Goal: Task Accomplishment & Management: Complete application form

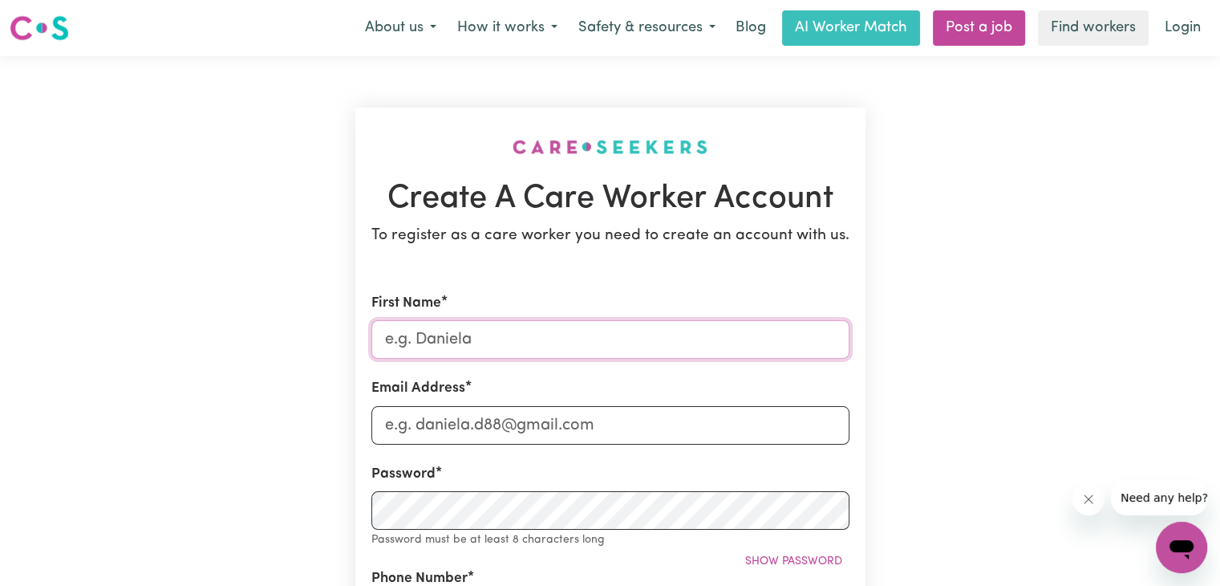
click at [478, 325] on input "First Name" at bounding box center [610, 339] width 478 height 39
type input "VICTORIA"
type input "0451450092"
type input "15 [STREET_ADDRESS]"
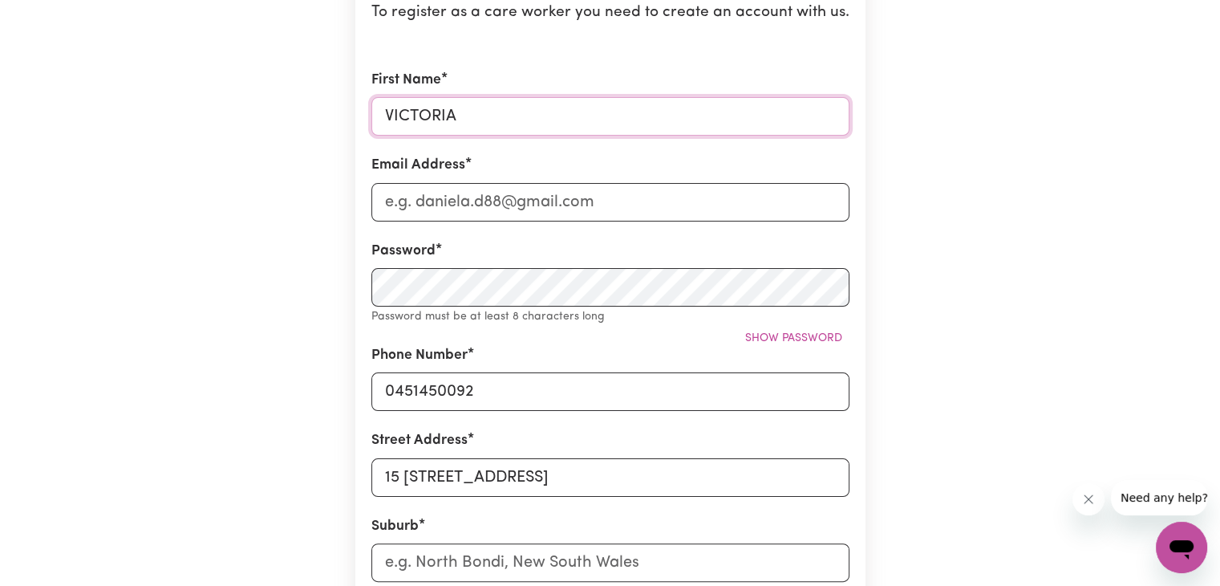
scroll to position [225, 0]
type input "[PERSON_NAME] [PERSON_NAME]"
click at [462, 199] on input "Email Address" at bounding box center [610, 200] width 478 height 39
type input "[EMAIL_ADDRESS][DOMAIN_NAME]"
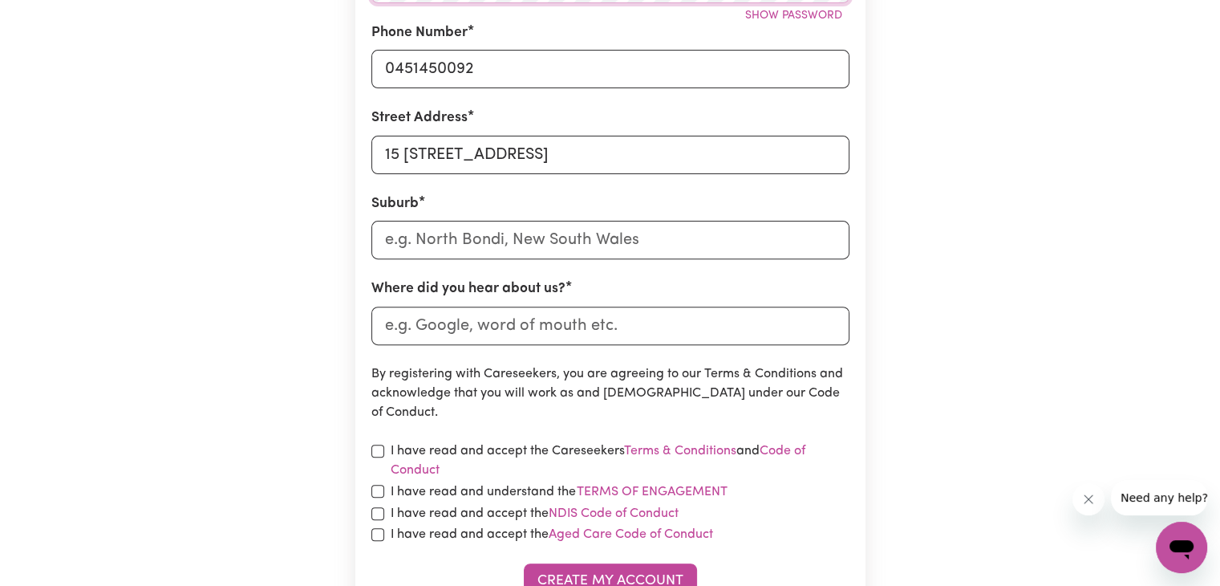
scroll to position [545, 0]
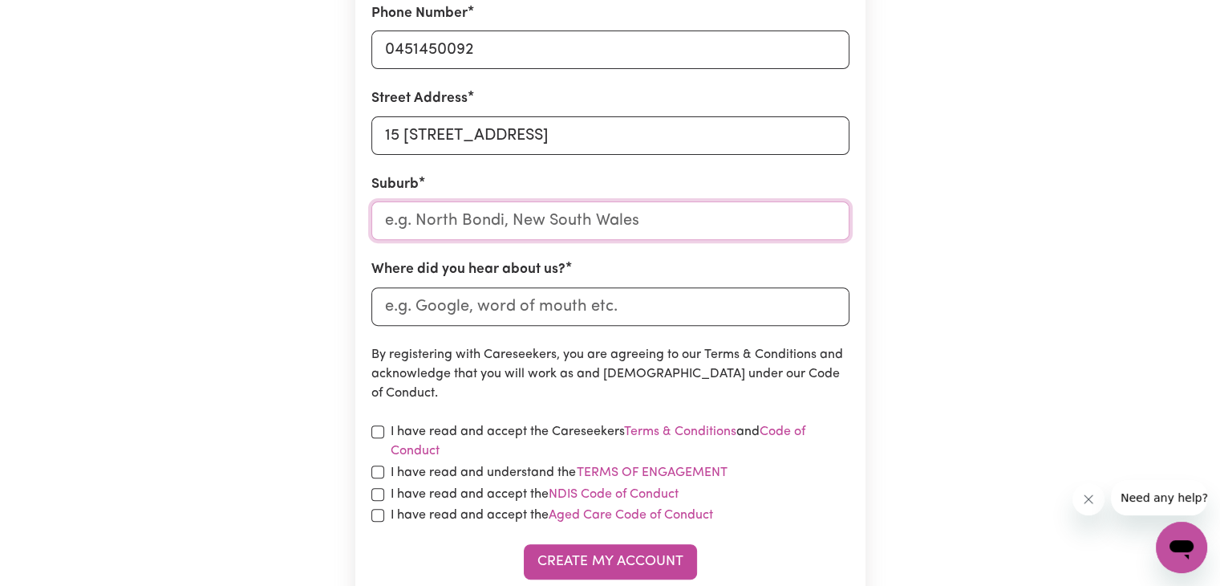
click at [624, 229] on input "text" at bounding box center [610, 220] width 478 height 39
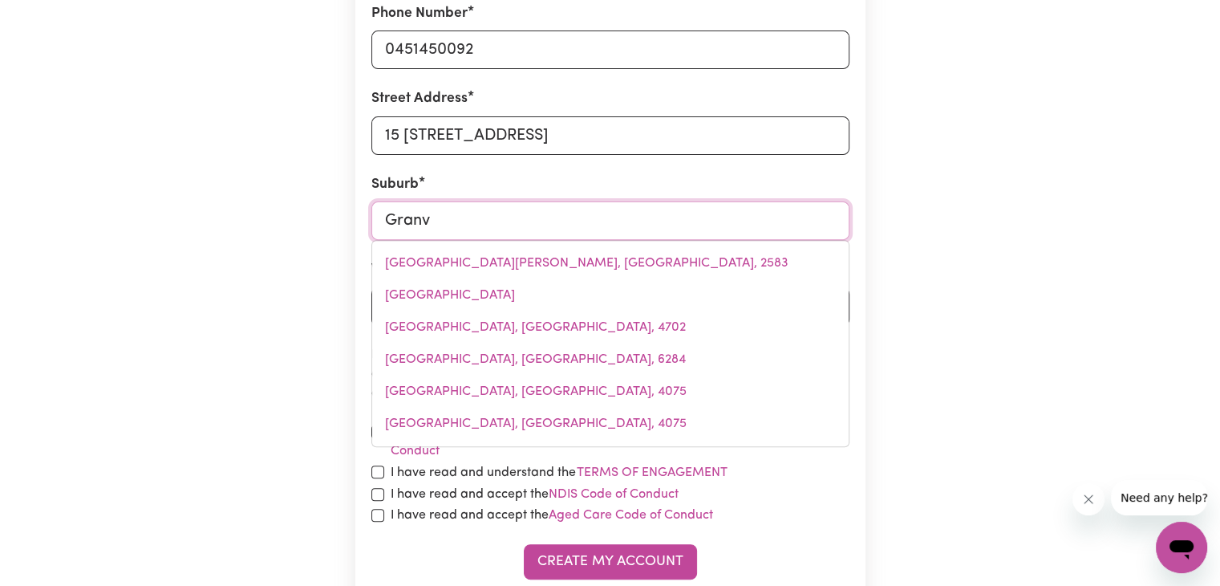
type input "Granvi"
type input "GranviLLE, [GEOGRAPHIC_DATA], 2142"
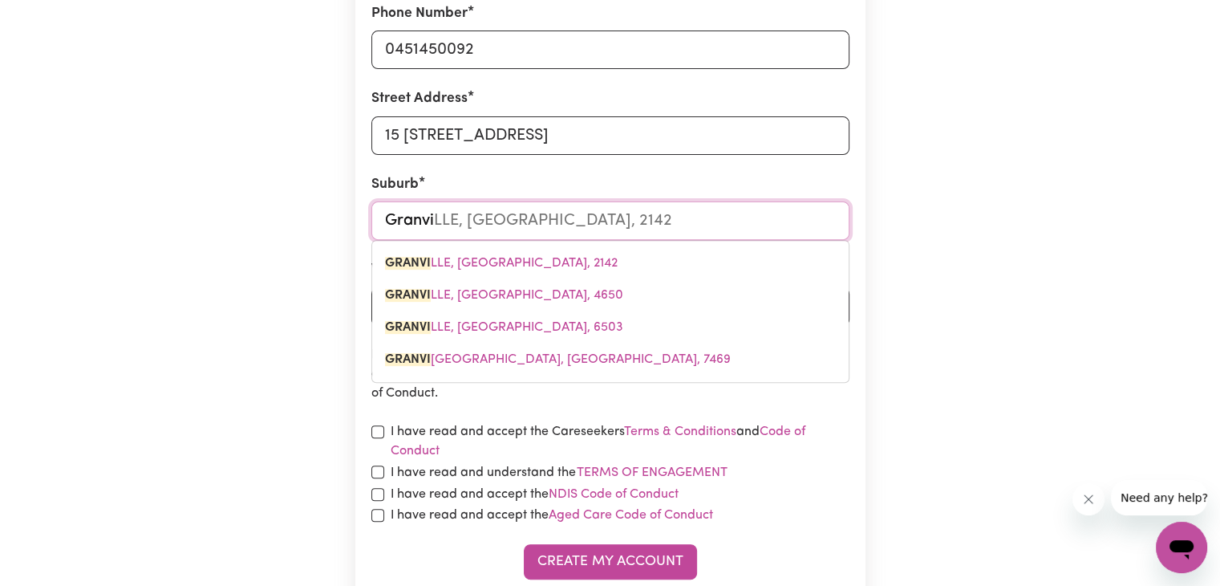
type input "Granvi"
type input "GranviLLE, [GEOGRAPHIC_DATA], 2142"
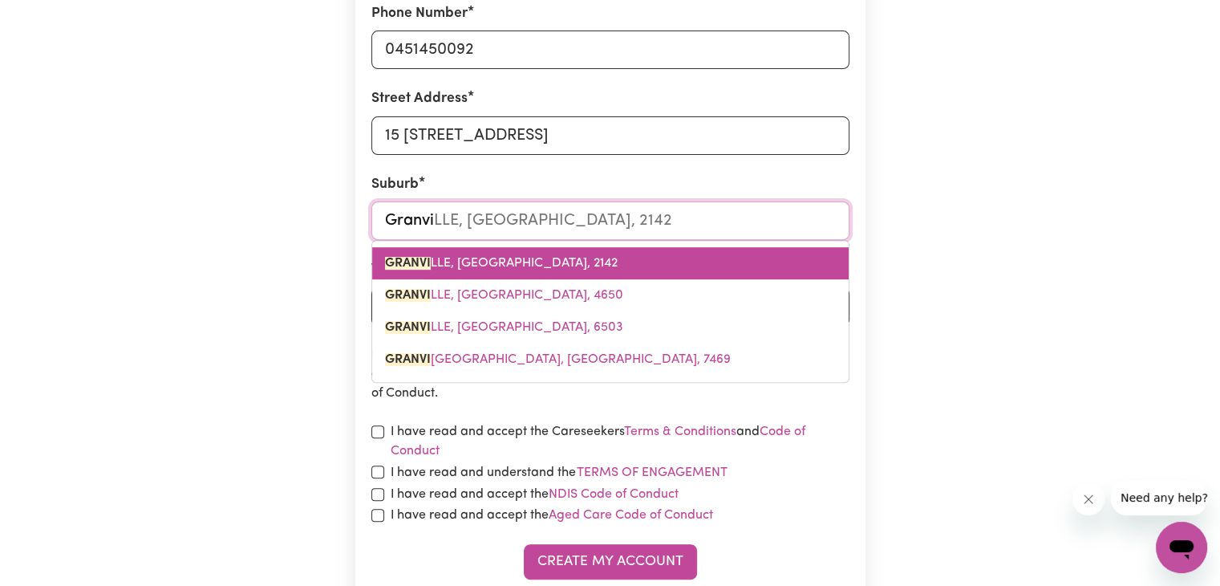
click at [486, 257] on span "GRANVI LLE, [GEOGRAPHIC_DATA], 2142" at bounding box center [501, 263] width 233 height 13
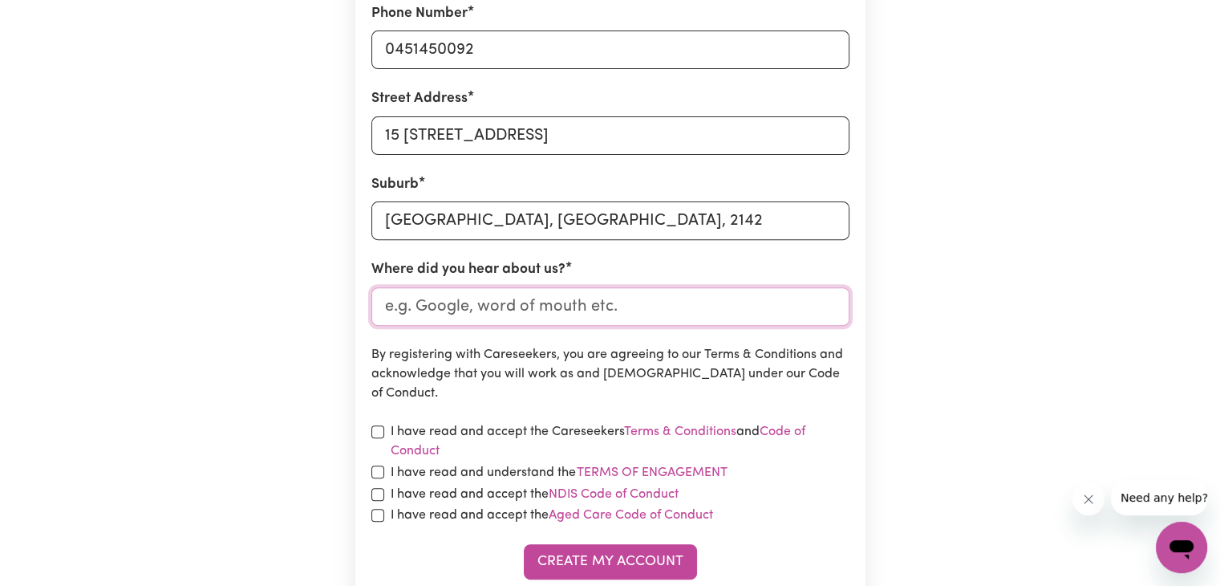
click at [450, 314] on input "Where did you hear about us?" at bounding box center [610, 306] width 478 height 39
type input "Indeed"
click at [375, 432] on input "checkbox" at bounding box center [377, 431] width 13 height 13
checkbox input "true"
click at [375, 467] on input "checkbox" at bounding box center [377, 471] width 13 height 13
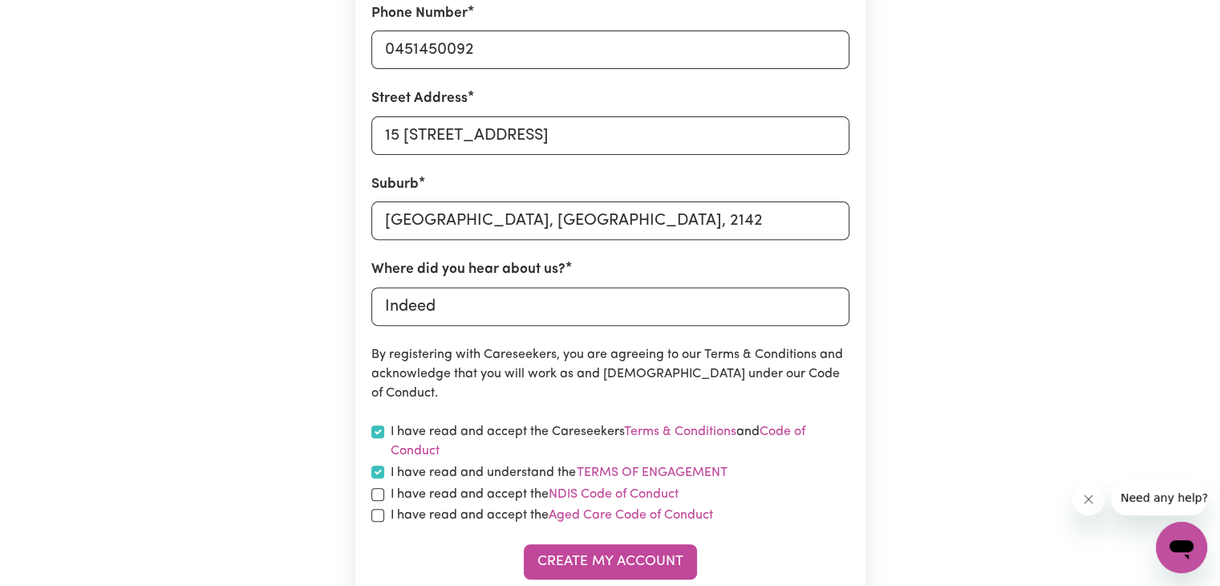
checkbox input "true"
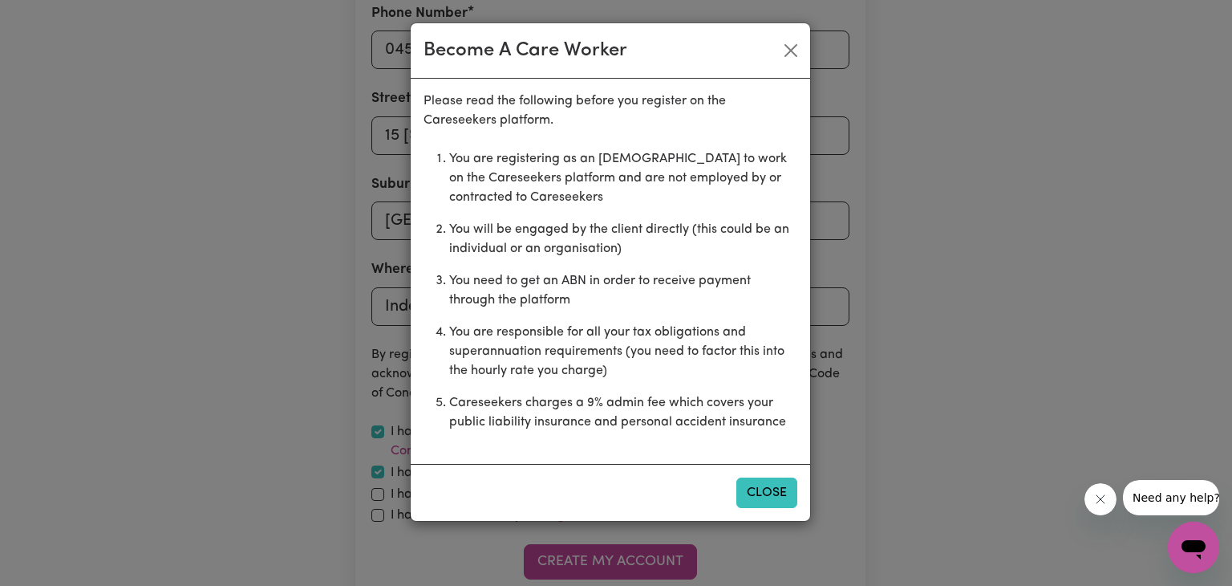
click at [754, 485] on button "Close" at bounding box center [766, 492] width 61 height 30
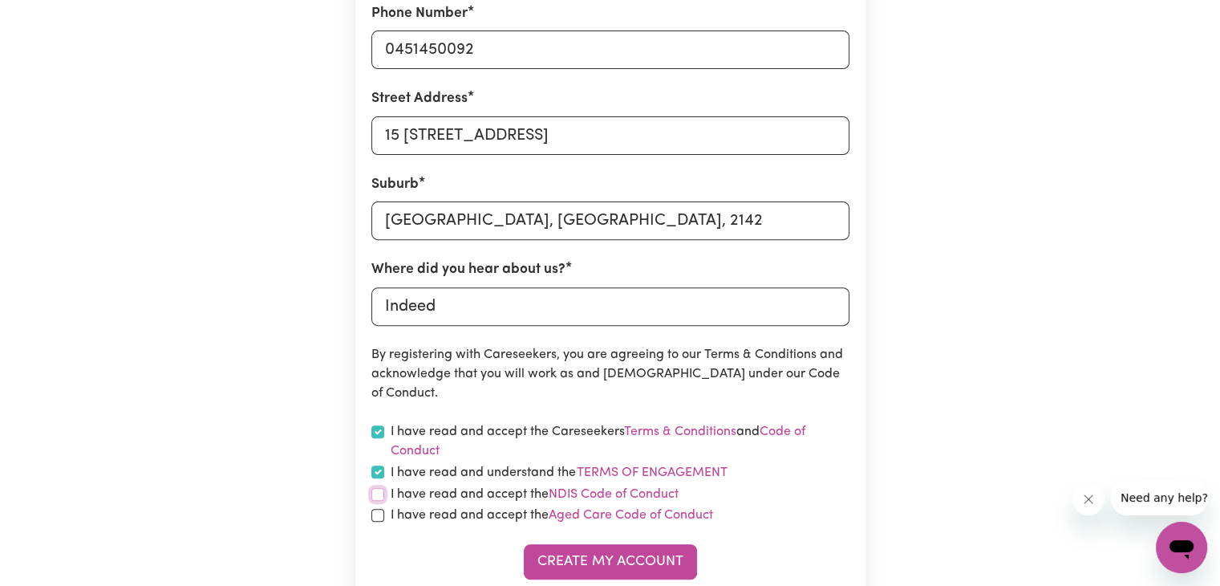
click at [378, 492] on input "checkbox" at bounding box center [377, 494] width 13 height 13
checkbox input "true"
click at [379, 521] on input "checkbox" at bounding box center [377, 515] width 13 height 13
checkbox input "true"
click at [575, 575] on button "Create My Account" at bounding box center [610, 561] width 173 height 35
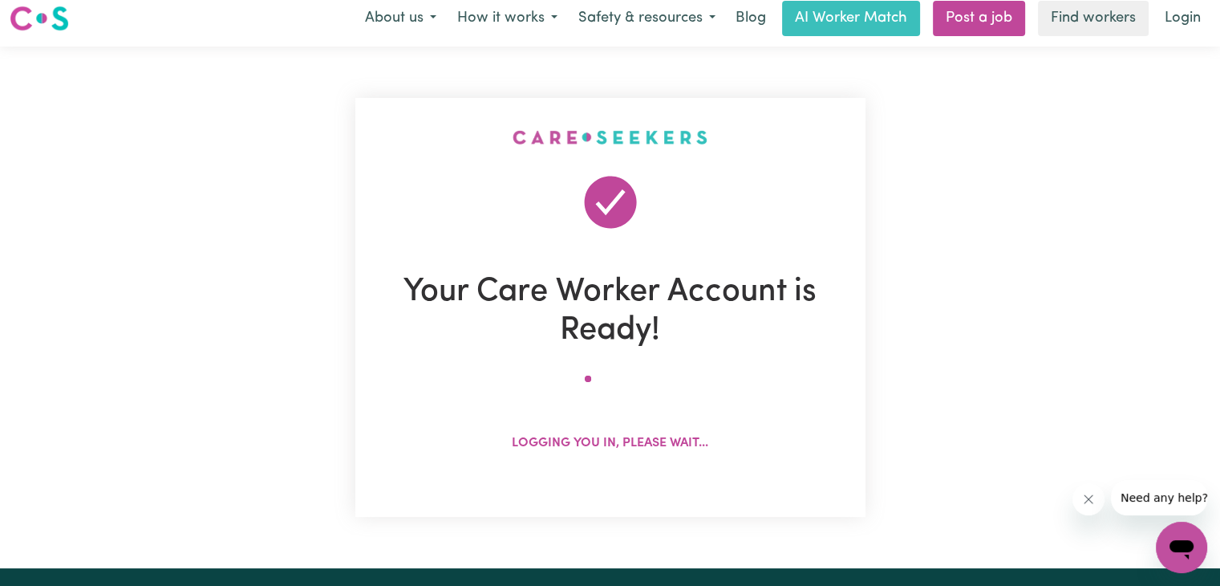
scroll to position [0, 0]
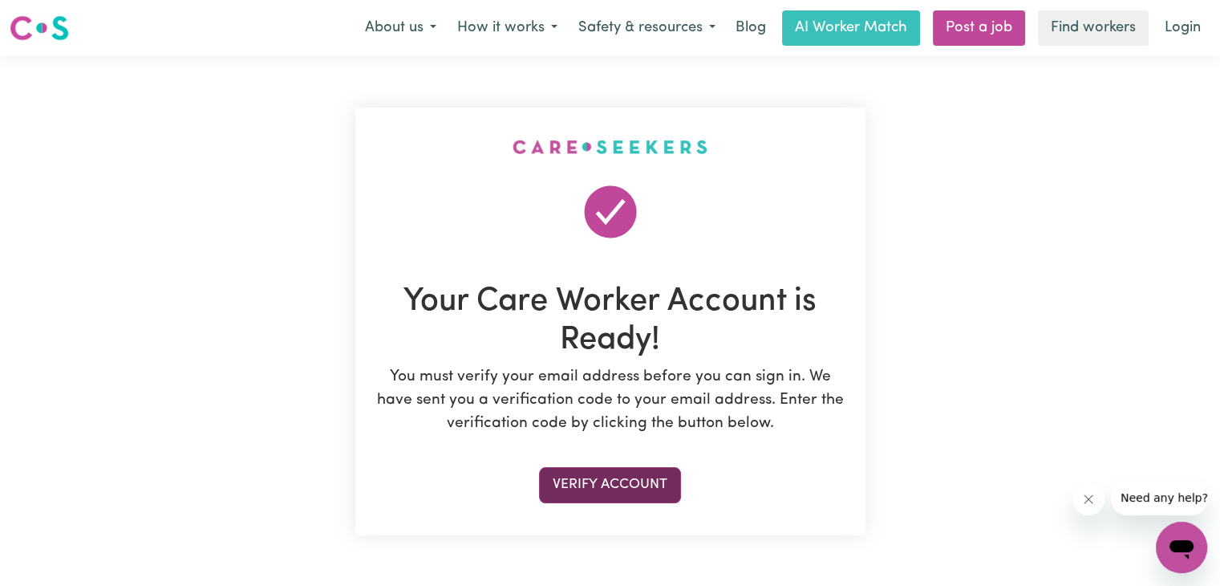
click at [636, 493] on button "Verify Account" at bounding box center [610, 484] width 142 height 35
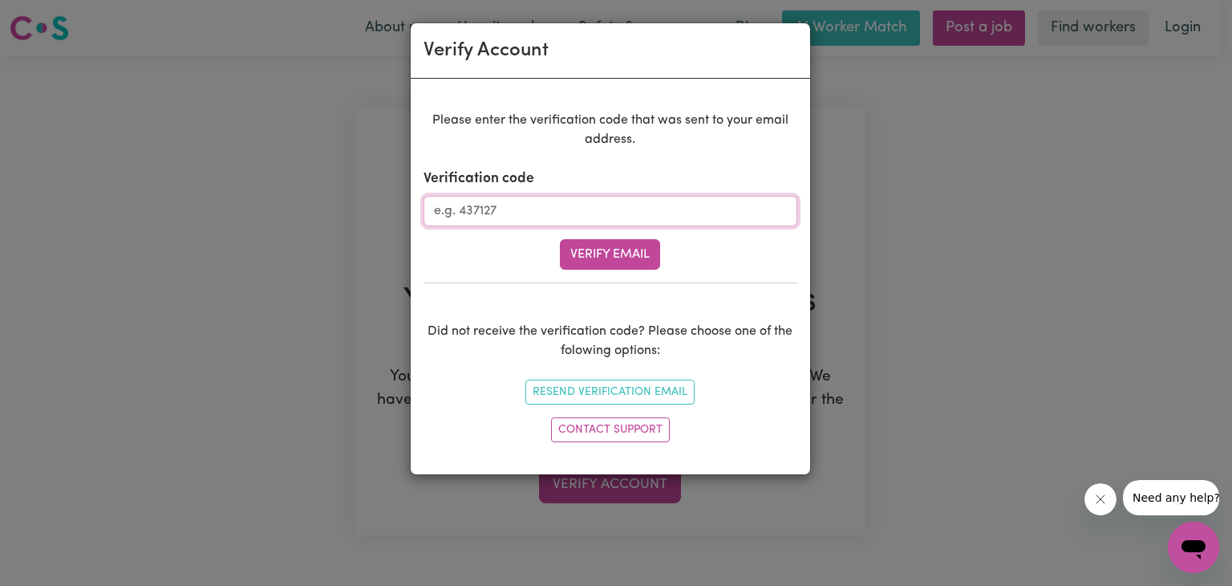
paste input "973528"
type input "973528"
click at [620, 252] on button "Verify Email" at bounding box center [610, 254] width 100 height 30
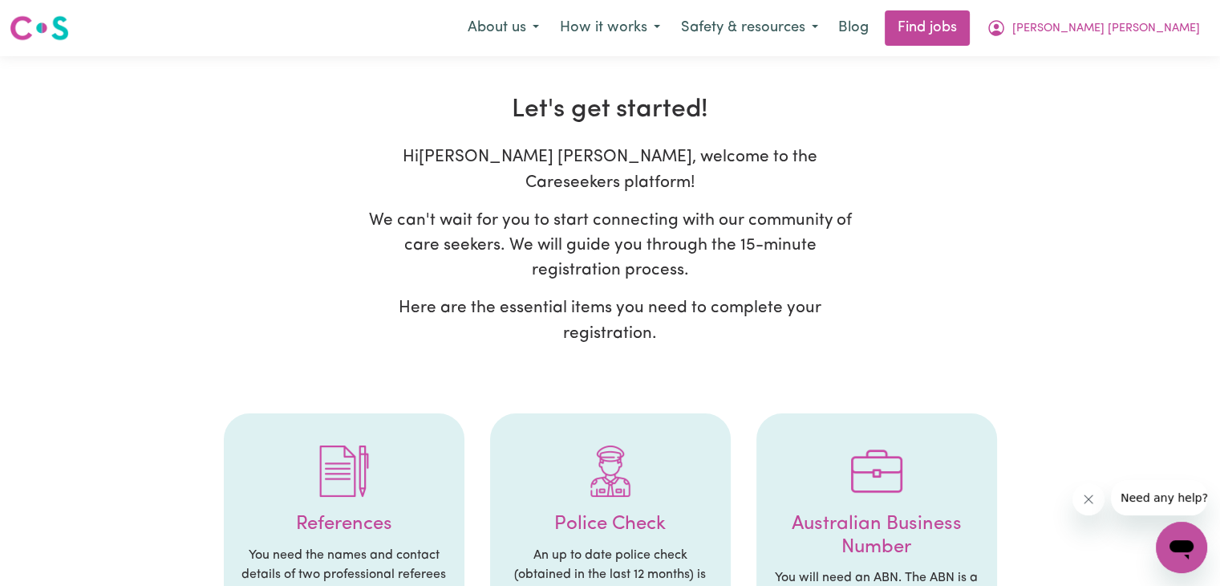
click at [892, 279] on div "Hi [PERSON_NAME] [PERSON_NAME] , welcome to the Careseekers platform! We can't …" at bounding box center [610, 250] width 1017 height 213
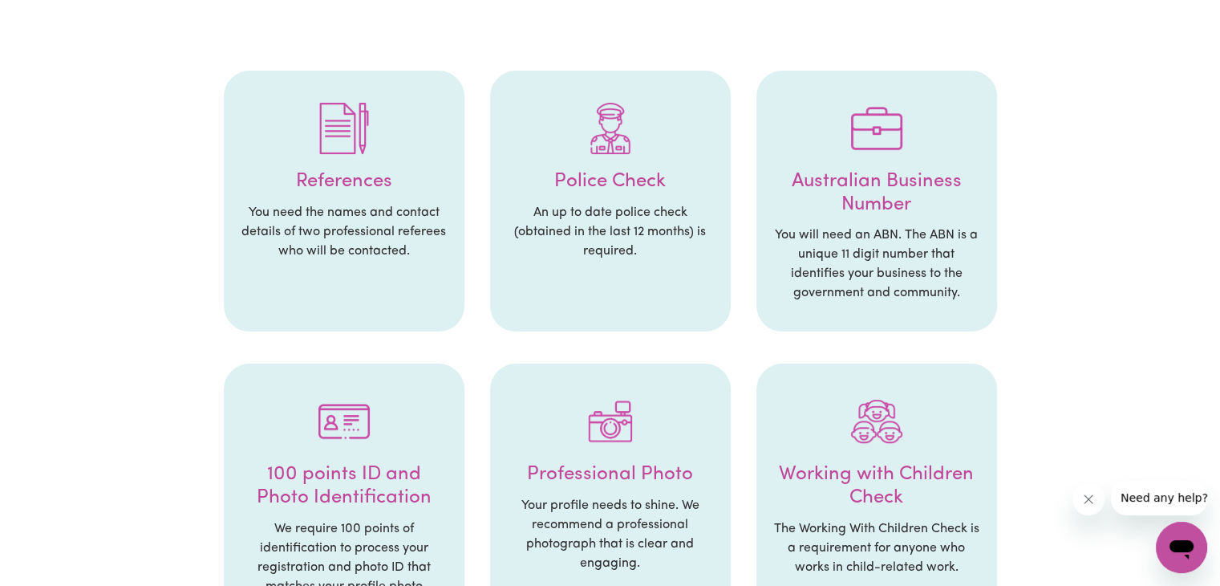
scroll to position [331, 0]
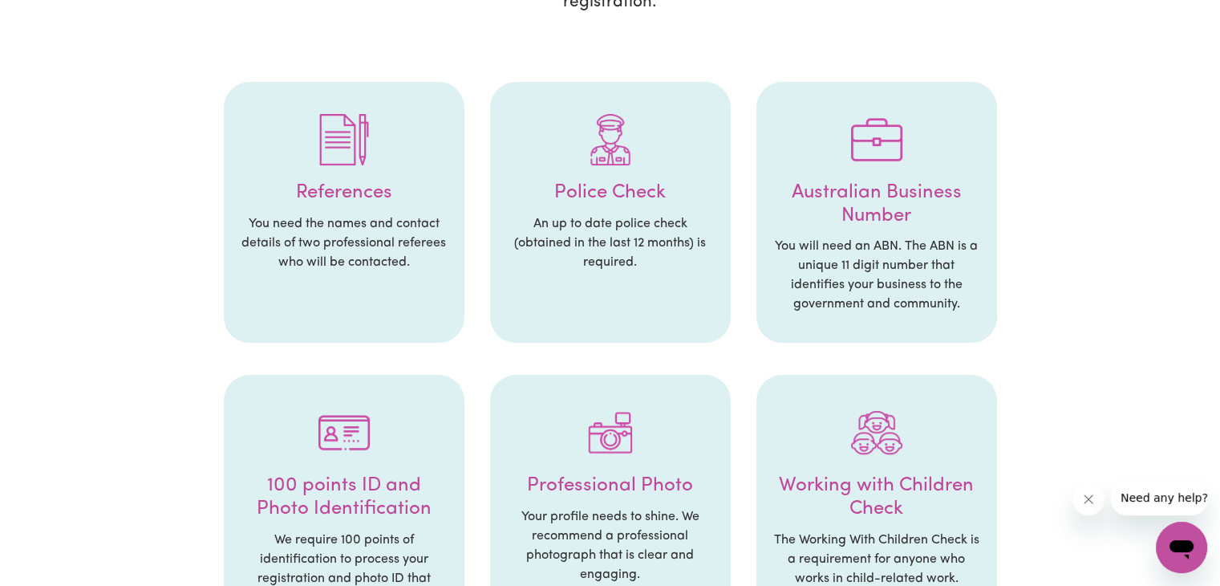
click at [282, 219] on p "You need the names and contact details of two professional referees who will be…" at bounding box center [344, 243] width 209 height 58
click at [334, 147] on img at bounding box center [343, 139] width 51 height 51
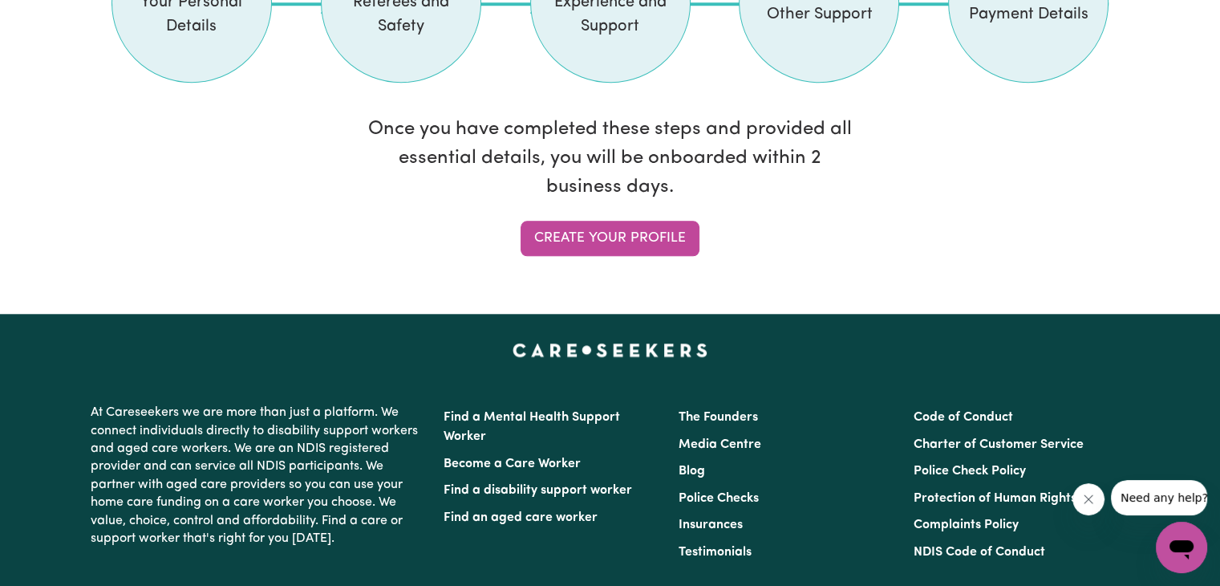
scroll to position [1540, 0]
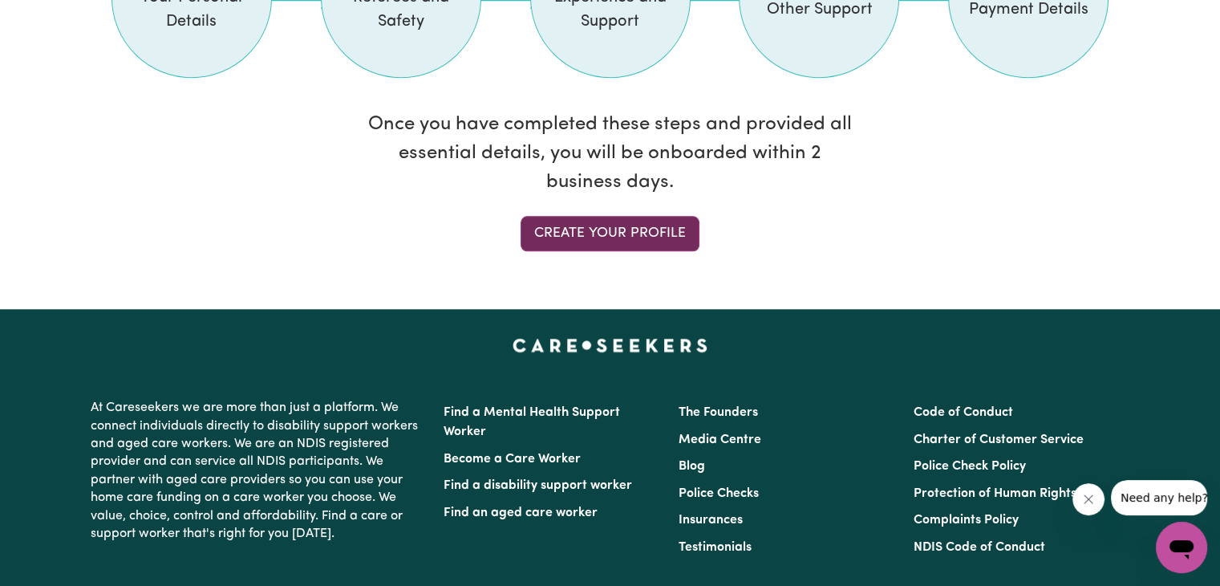
click at [622, 225] on link "Create your profile" at bounding box center [610, 233] width 179 height 35
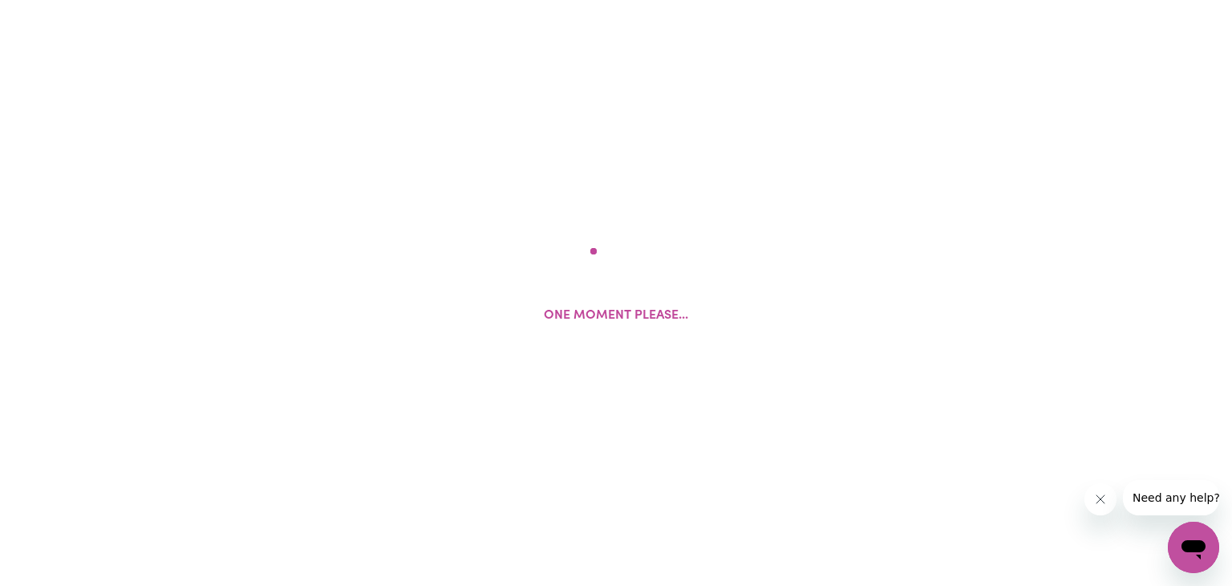
select select "Studying a healthcare related degree or qualification"
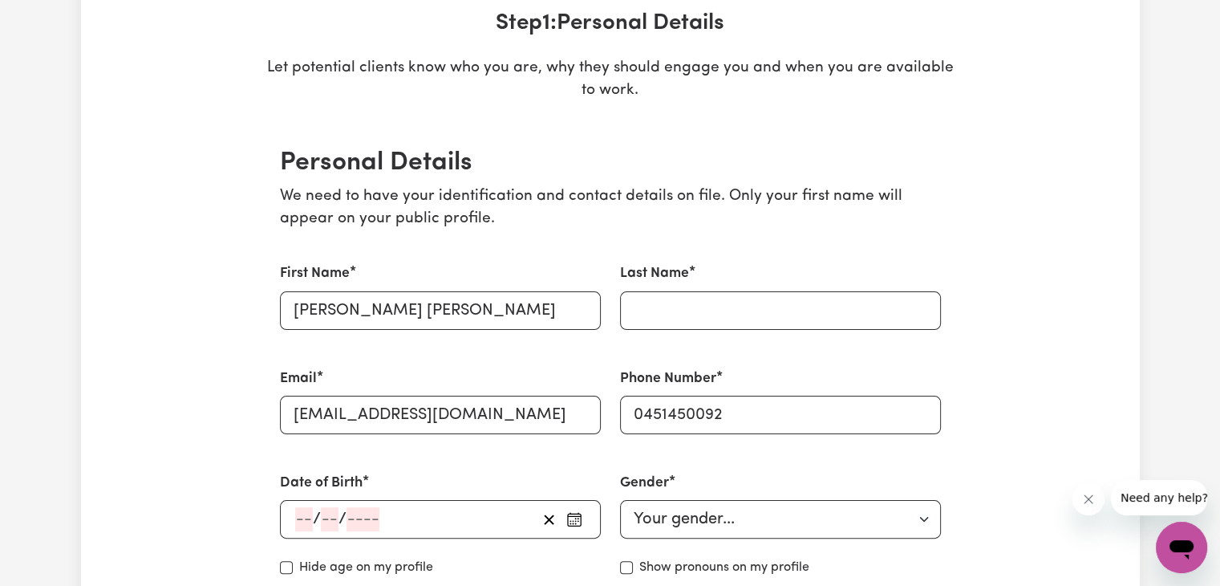
scroll to position [209, 0]
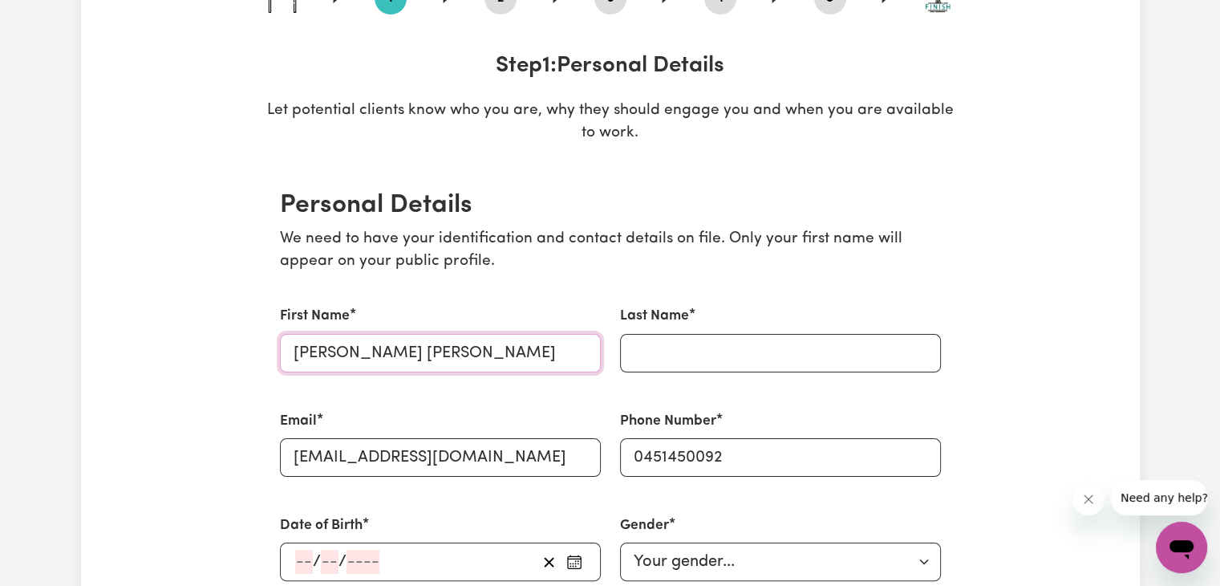
click at [565, 343] on input "[PERSON_NAME] [PERSON_NAME]" at bounding box center [440, 353] width 321 height 39
type input "[PERSON_NAME]"
click at [719, 347] on input "Last Name" at bounding box center [780, 353] width 321 height 39
type input "[PERSON_NAME]"
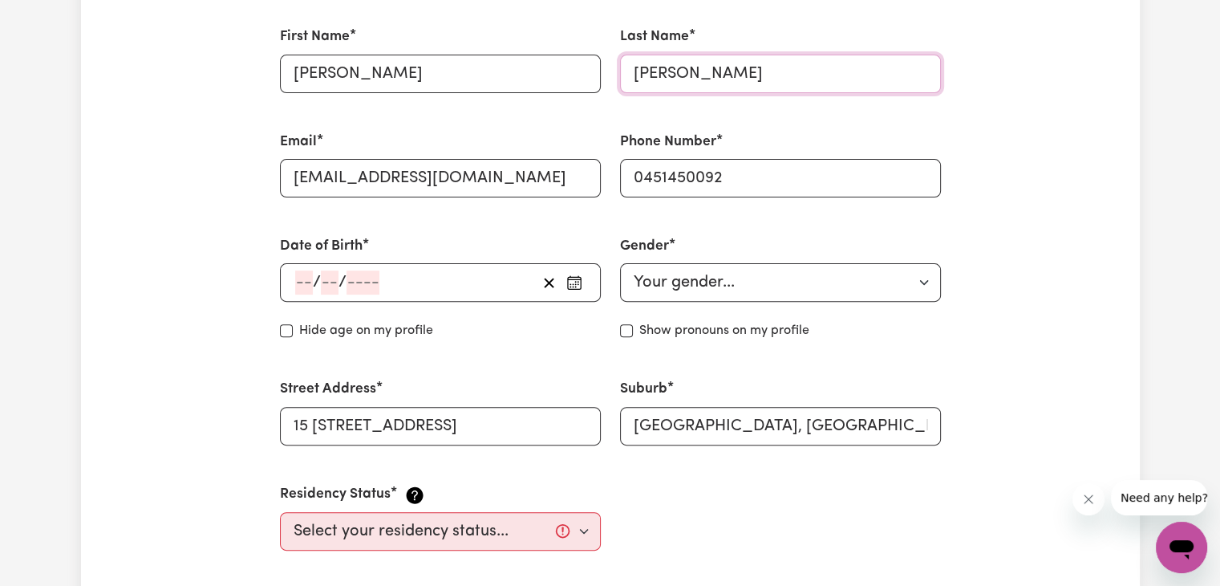
scroll to position [505, 0]
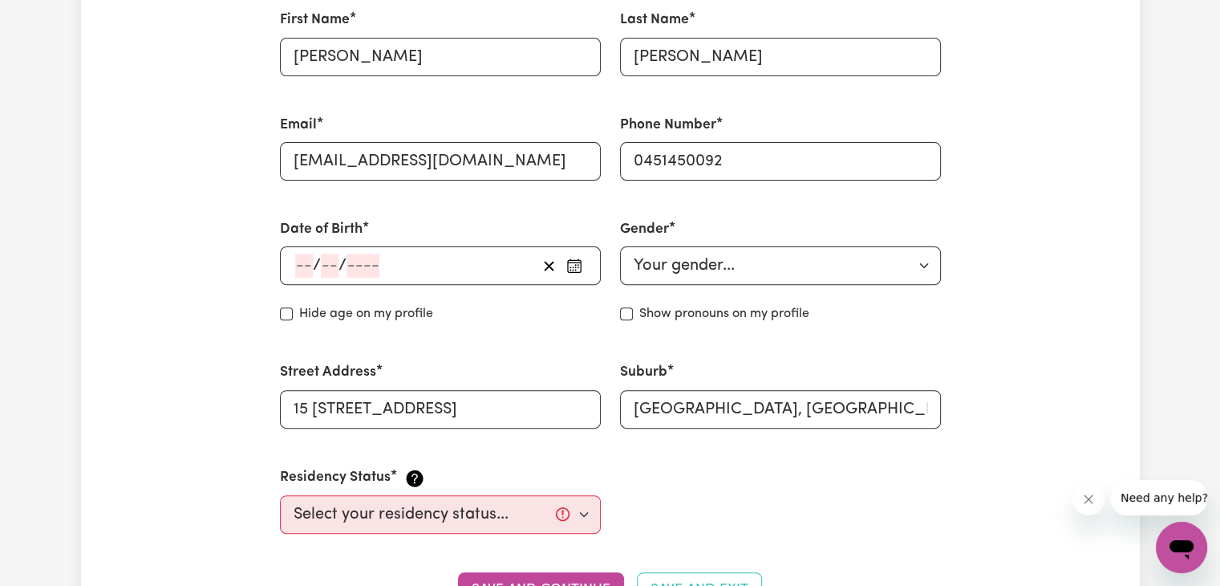
click at [302, 273] on input "number" at bounding box center [304, 265] width 18 height 24
click at [661, 264] on select "Your gender... [DEMOGRAPHIC_DATA] [DEMOGRAPHIC_DATA] [DEMOGRAPHIC_DATA] Other P…" at bounding box center [780, 265] width 321 height 39
select select "[DEMOGRAPHIC_DATA]"
click at [620, 246] on select "Your gender... [DEMOGRAPHIC_DATA] [DEMOGRAPHIC_DATA] [DEMOGRAPHIC_DATA] Other P…" at bounding box center [780, 265] width 321 height 39
click at [582, 511] on select "Select your residency status... [DEMOGRAPHIC_DATA] citizen Australian PR [DEMOG…" at bounding box center [440, 514] width 321 height 39
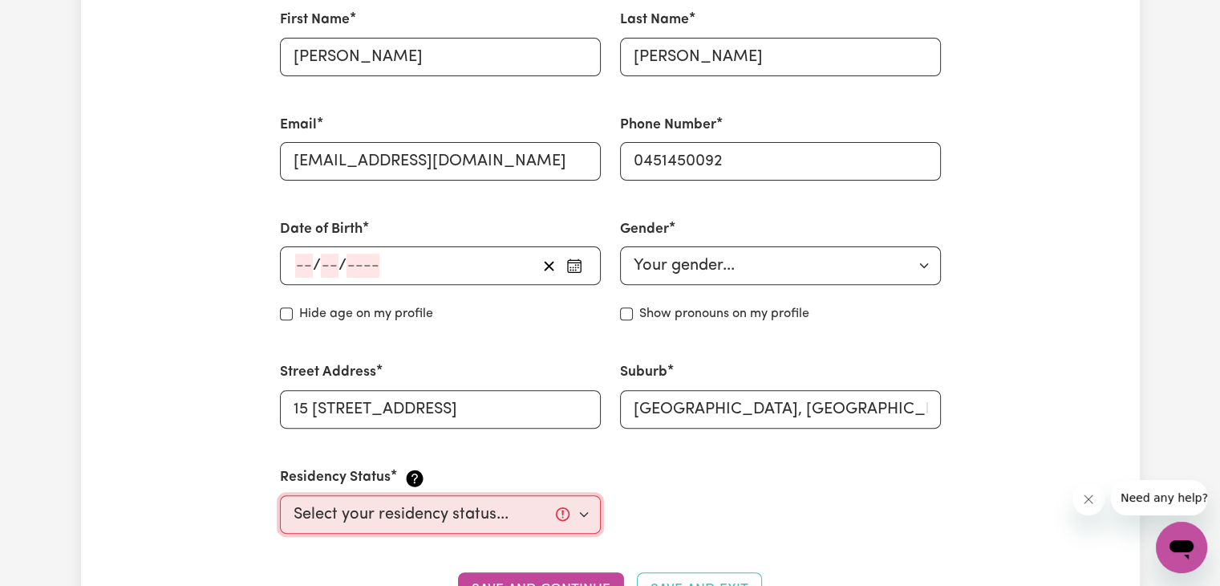
select select "Student Visa"
click at [280, 495] on select "Select your residency status... [DEMOGRAPHIC_DATA] citizen Australian PR [DEMOG…" at bounding box center [440, 514] width 321 height 39
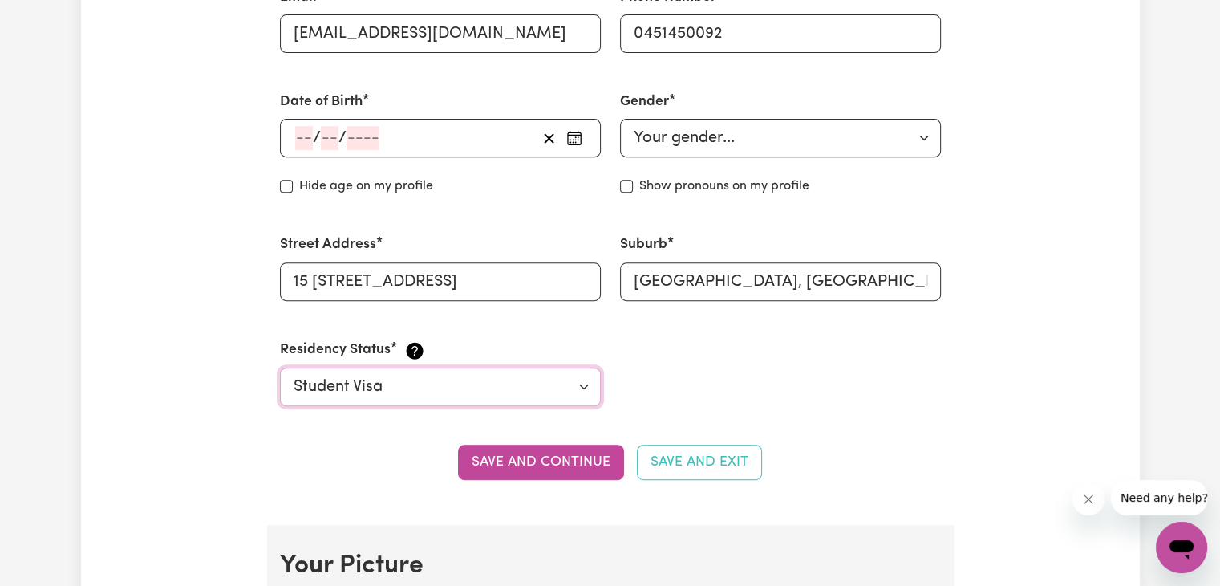
scroll to position [633, 0]
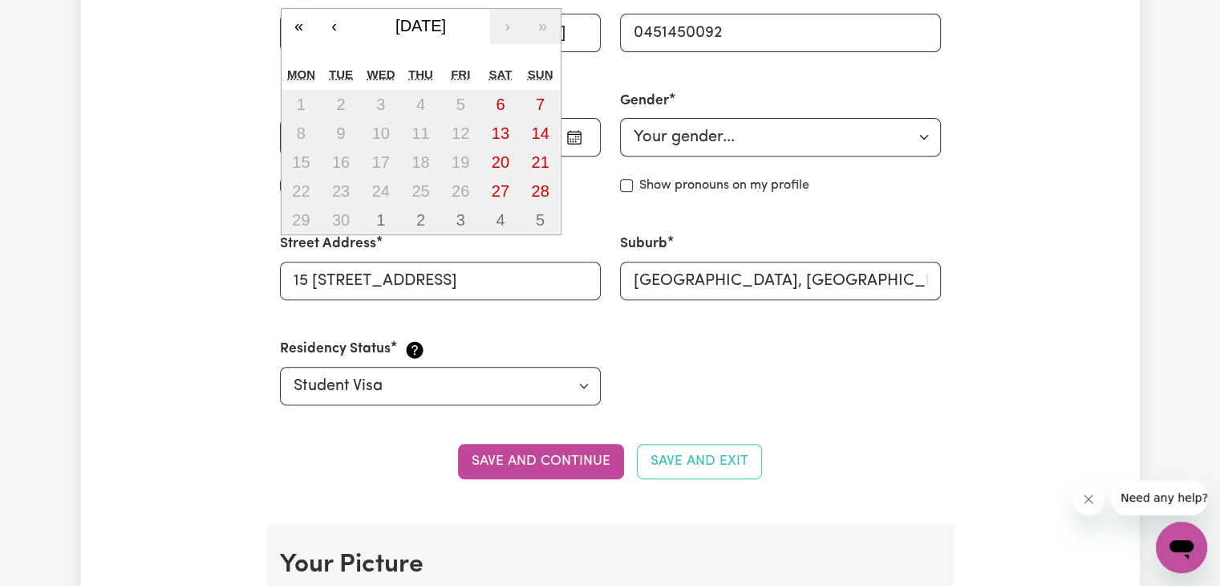
click at [295, 144] on div "/ / « ‹ [DATE] › » Mon Tue Wed Thu Fri Sat Sun 1 2 3 4 5 6 7 8 9 10 11 12 13 14…" at bounding box center [440, 137] width 321 height 39
click at [327, 32] on button "‹" at bounding box center [334, 26] width 35 height 35
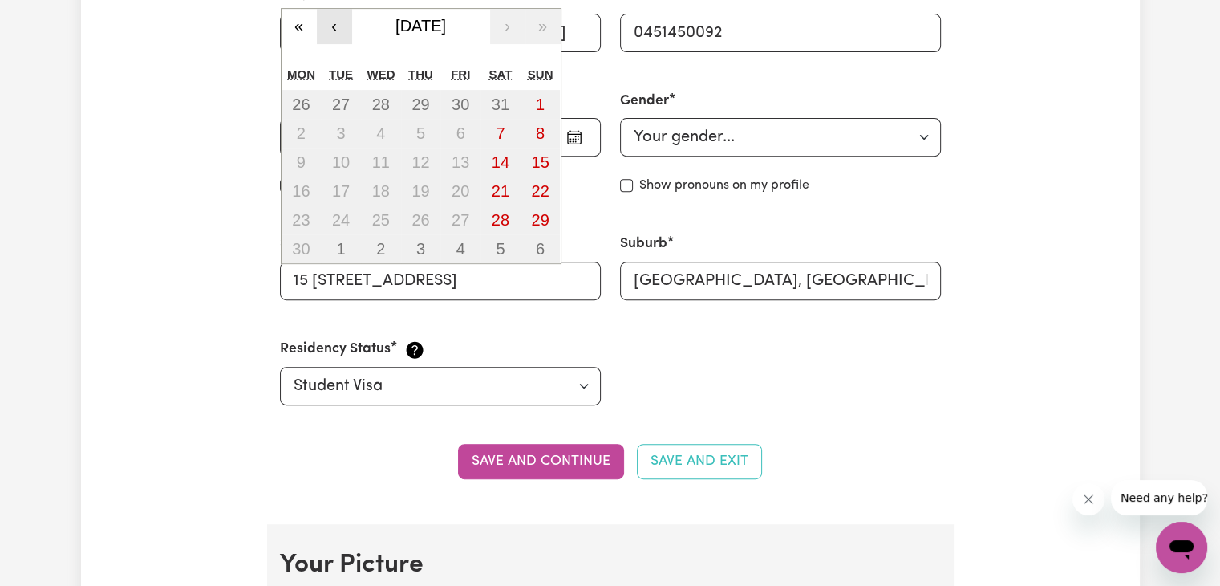
click at [327, 32] on button "‹" at bounding box center [334, 26] width 35 height 35
click at [324, 30] on div "« ‹ [DATE] › »" at bounding box center [421, 26] width 279 height 35
click at [324, 30] on button "‹" at bounding box center [334, 26] width 35 height 35
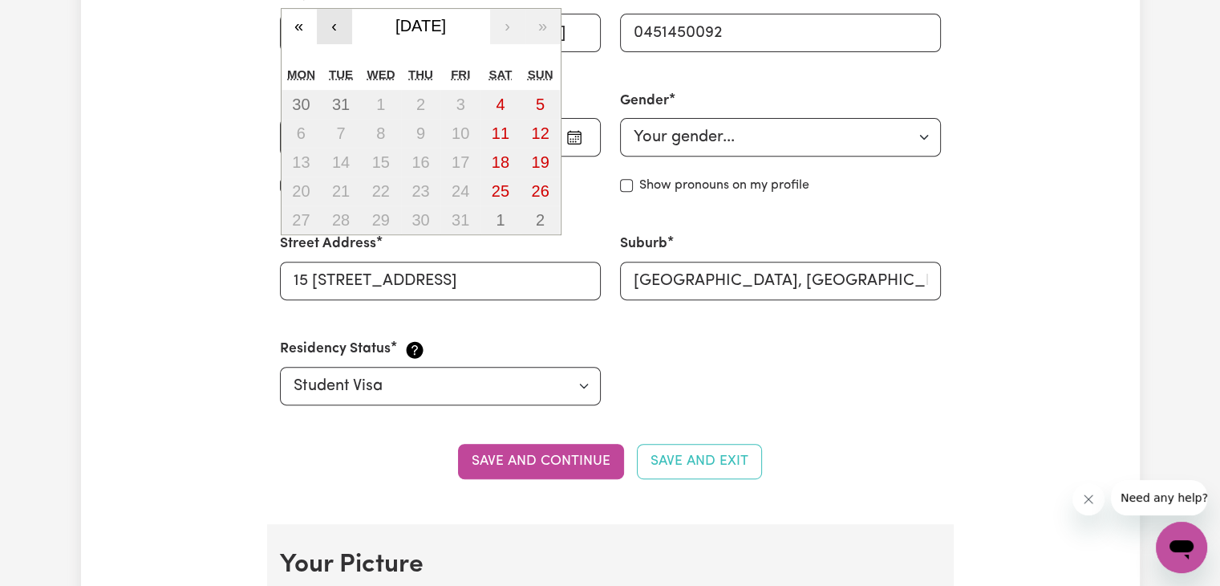
click at [324, 30] on button "‹" at bounding box center [334, 26] width 35 height 35
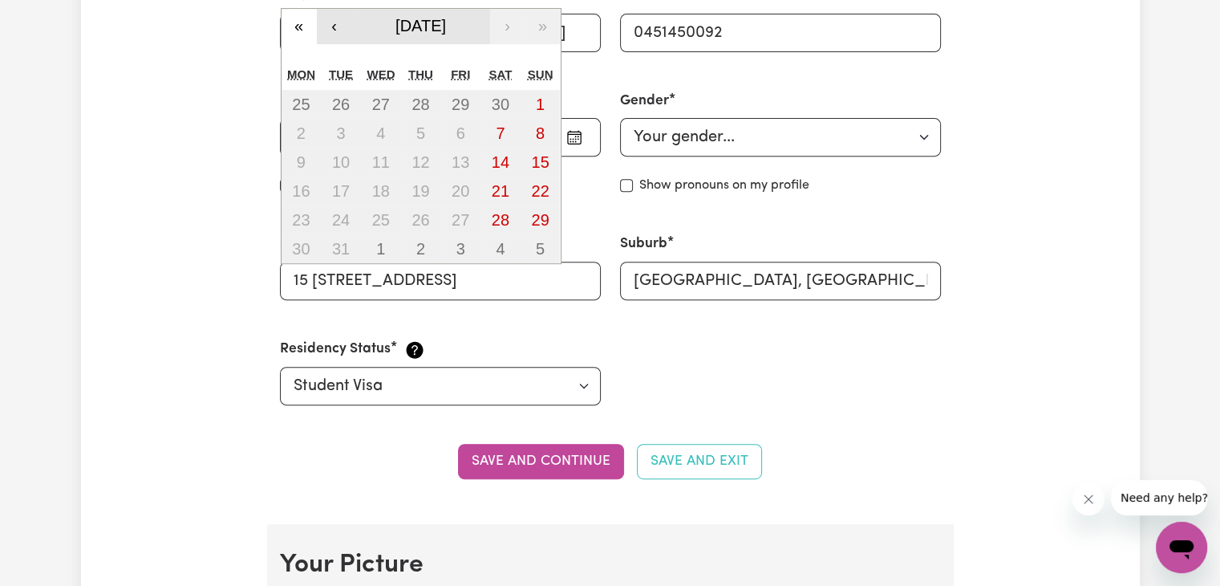
drag, startPoint x: 324, startPoint y: 30, endPoint x: 440, endPoint y: 28, distance: 115.5
click at [440, 28] on div "« ‹ [DATE] › »" at bounding box center [421, 26] width 279 height 35
click at [440, 28] on span "[DATE]" at bounding box center [420, 26] width 51 height 18
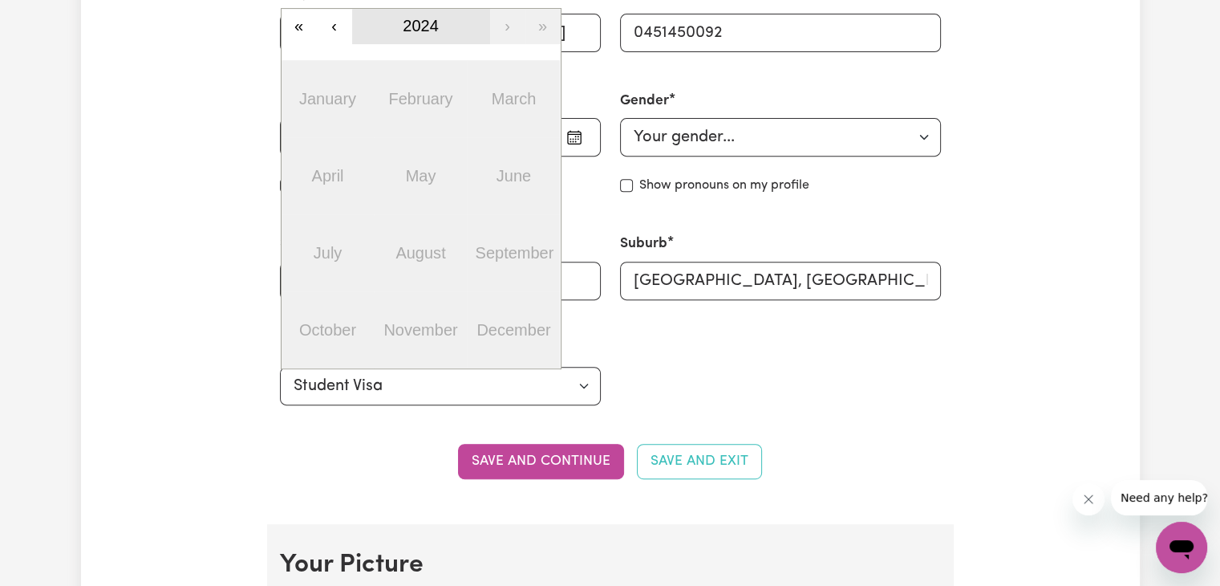
click at [464, 14] on button "2024" at bounding box center [421, 26] width 138 height 35
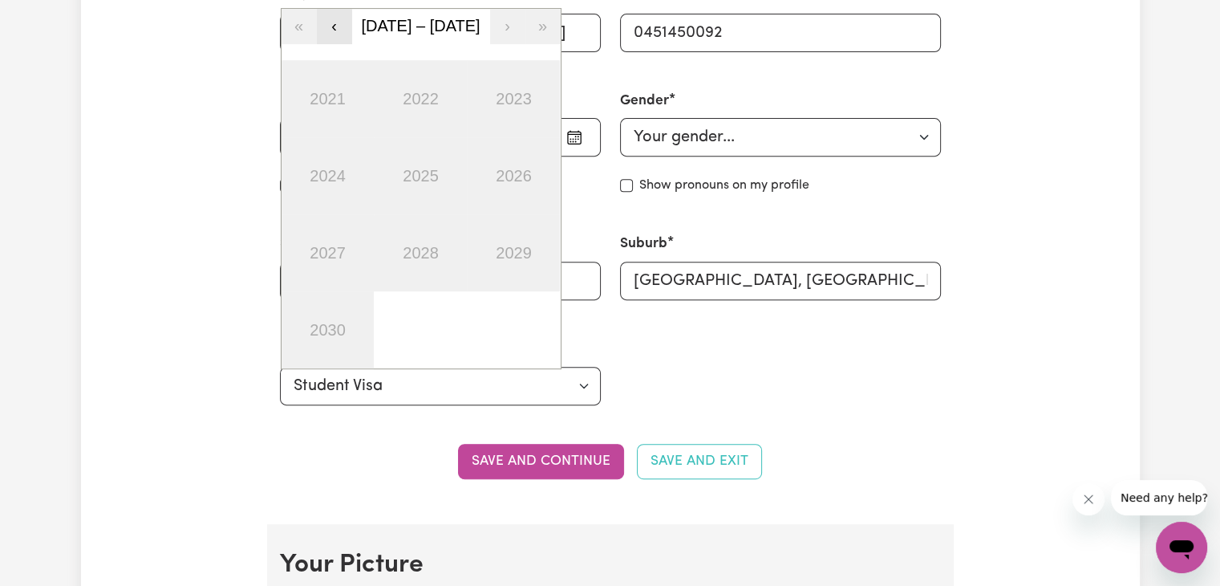
click at [328, 22] on button "‹" at bounding box center [334, 26] width 35 height 35
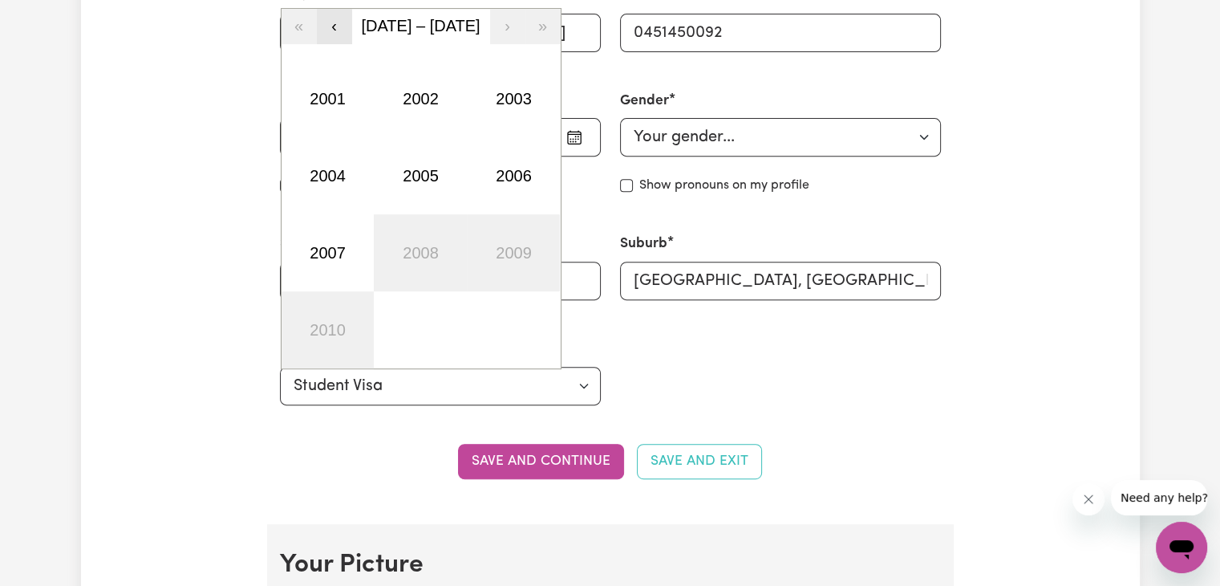
click at [328, 22] on button "‹" at bounding box center [334, 26] width 35 height 35
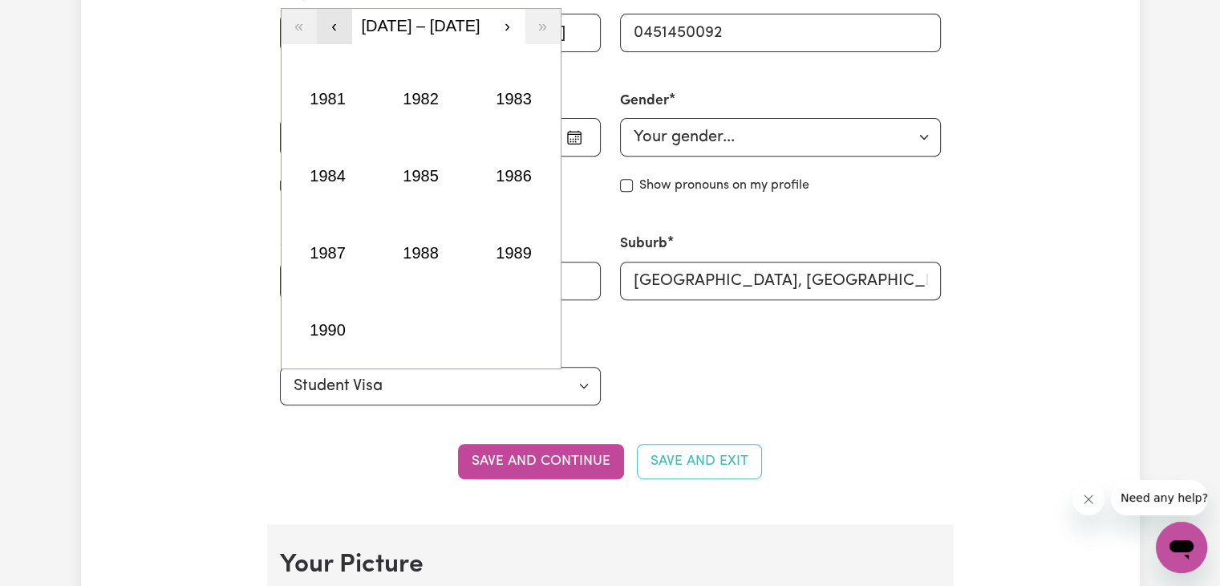
click at [328, 22] on button "‹" at bounding box center [334, 26] width 35 height 35
click at [493, 17] on button "›" at bounding box center [507, 26] width 35 height 35
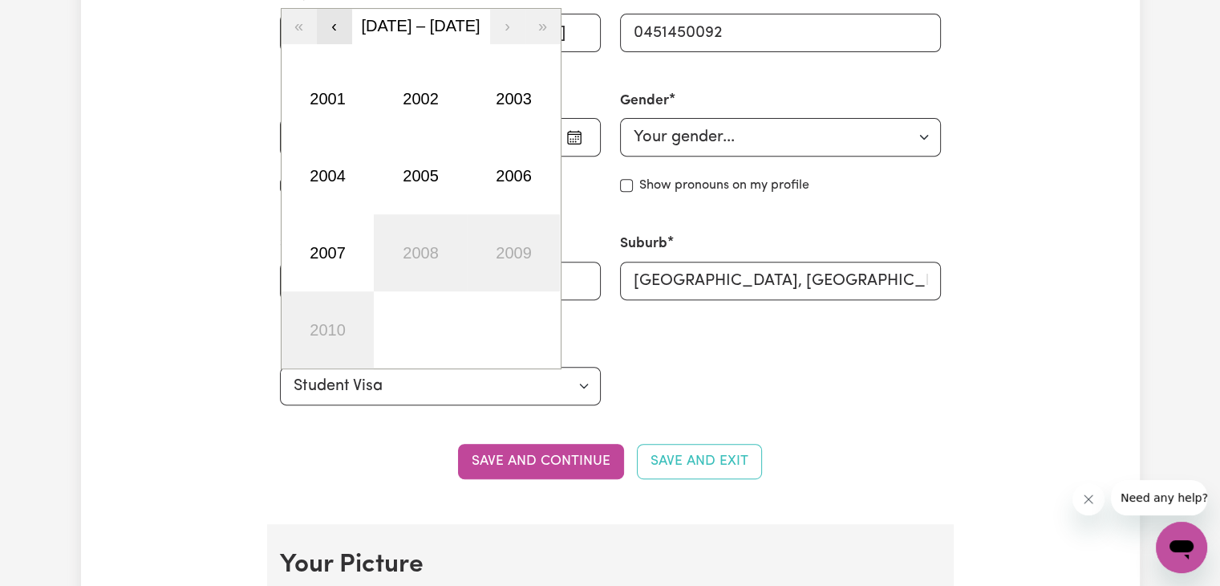
click at [332, 22] on button "‹" at bounding box center [334, 26] width 35 height 35
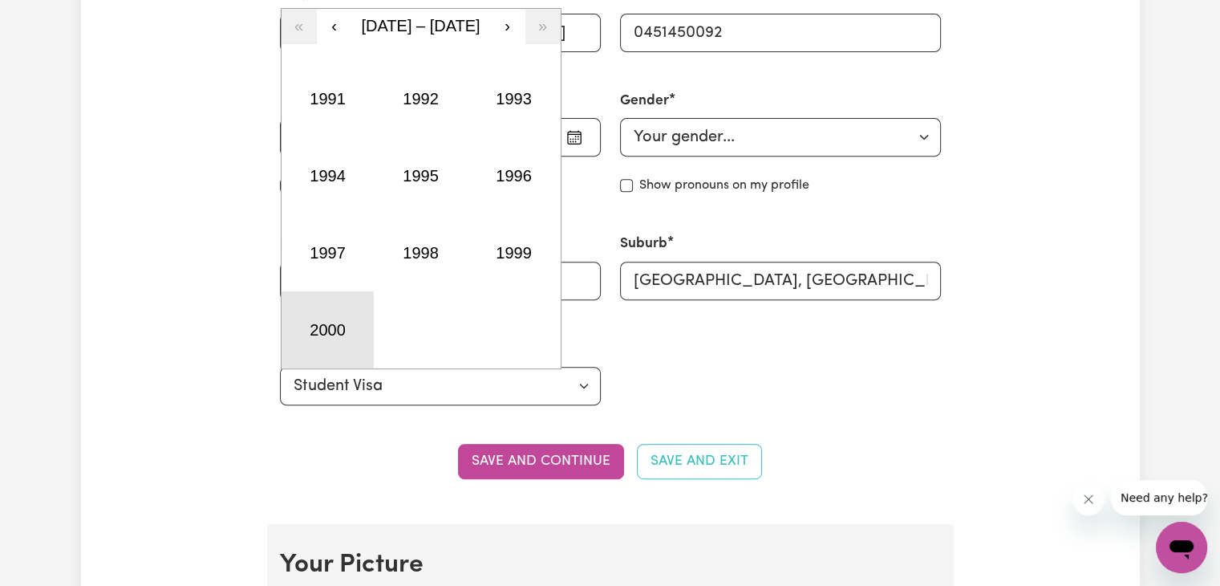
click at [319, 338] on button "2000" at bounding box center [328, 329] width 93 height 77
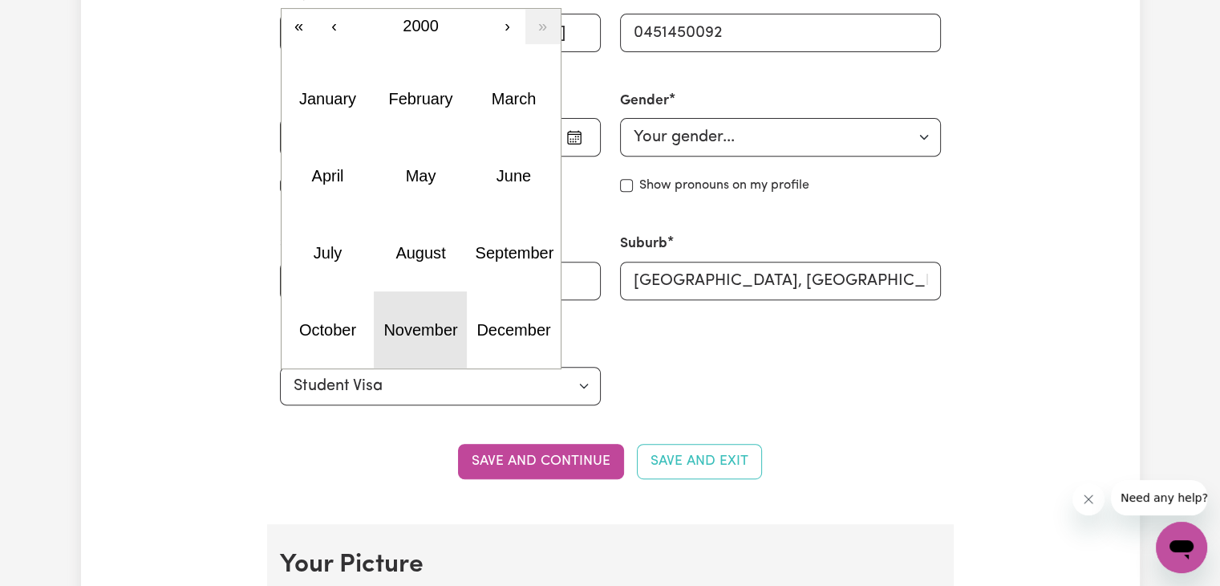
click at [387, 342] on button "November" at bounding box center [420, 329] width 93 height 77
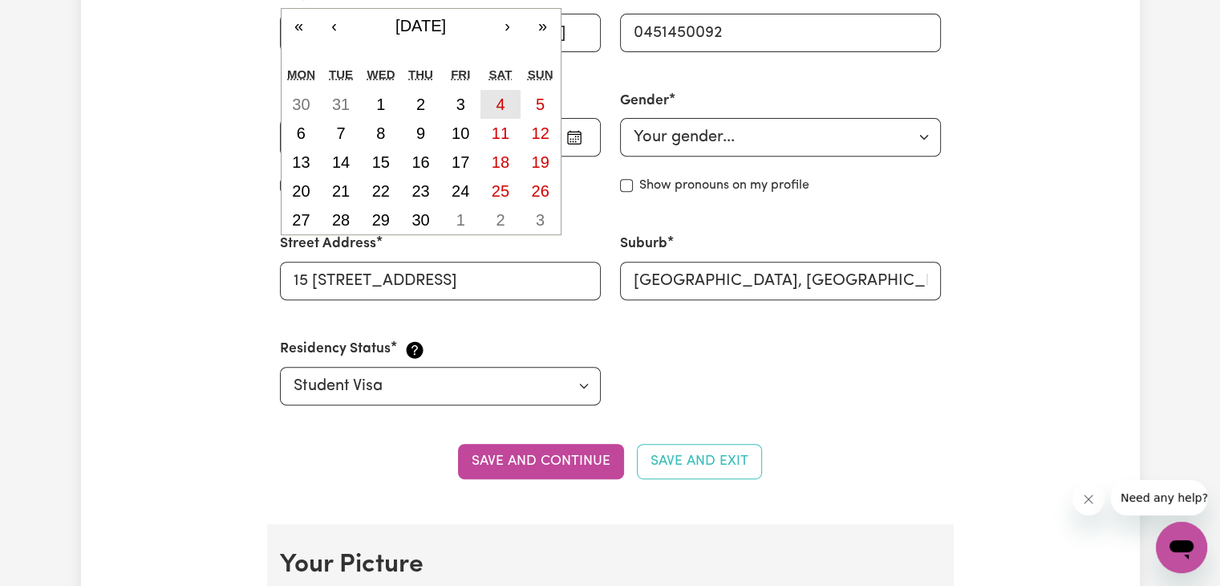
click at [500, 106] on abbr "4" at bounding box center [500, 104] width 9 height 18
type input "[DATE]"
type input "4"
type input "11"
type input "2000"
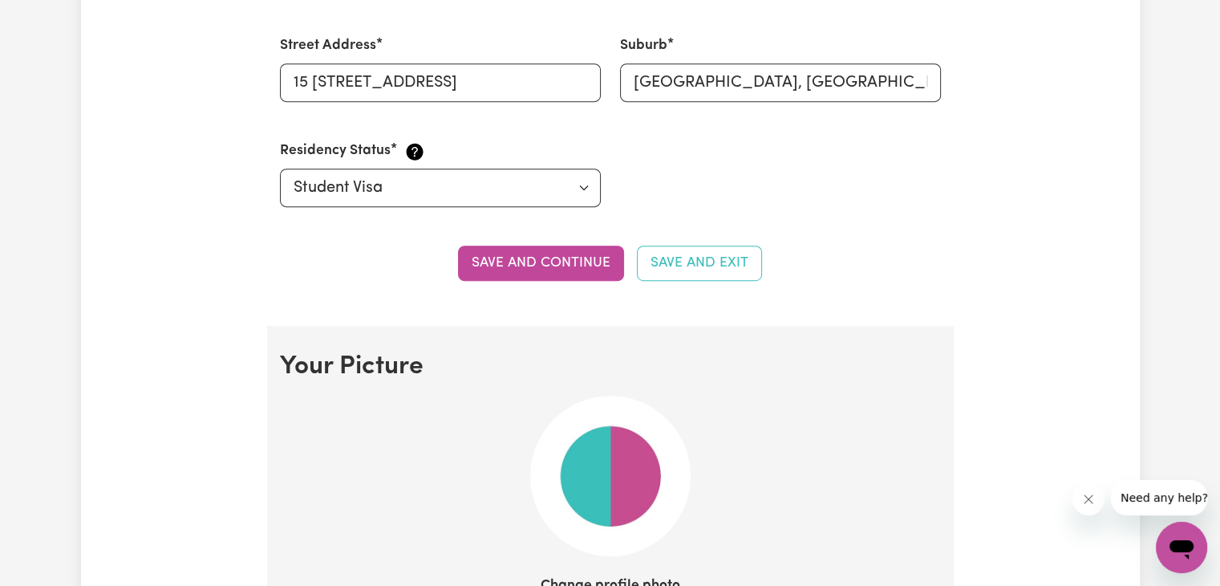
scroll to position [837, 0]
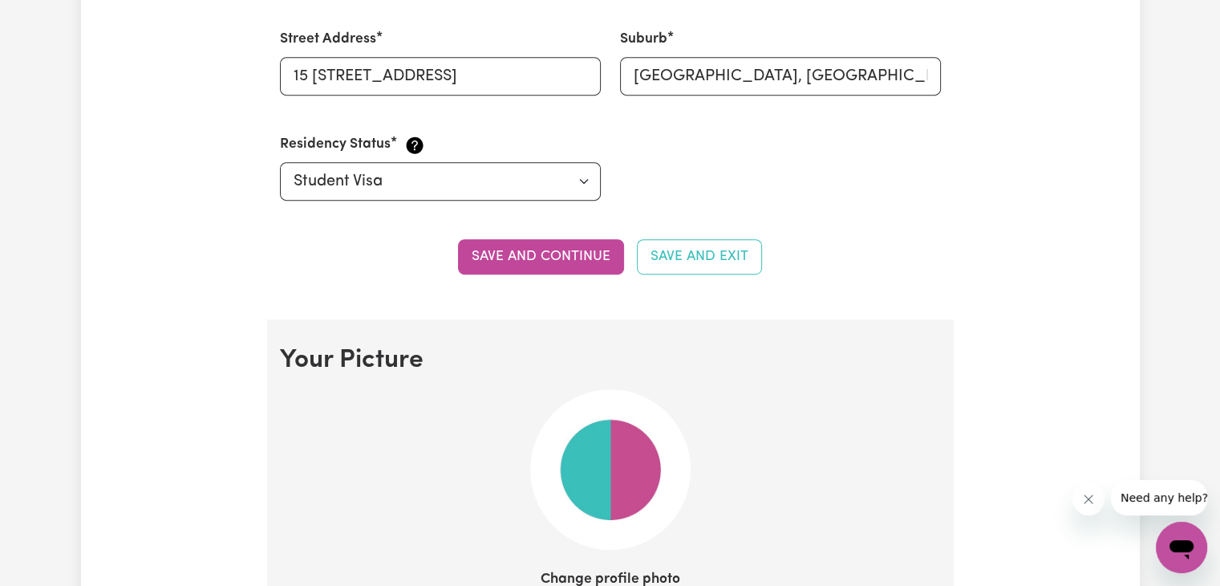
drag, startPoint x: 554, startPoint y: 242, endPoint x: 590, endPoint y: 250, distance: 37.0
click at [590, 250] on button "Save and continue" at bounding box center [541, 256] width 166 height 35
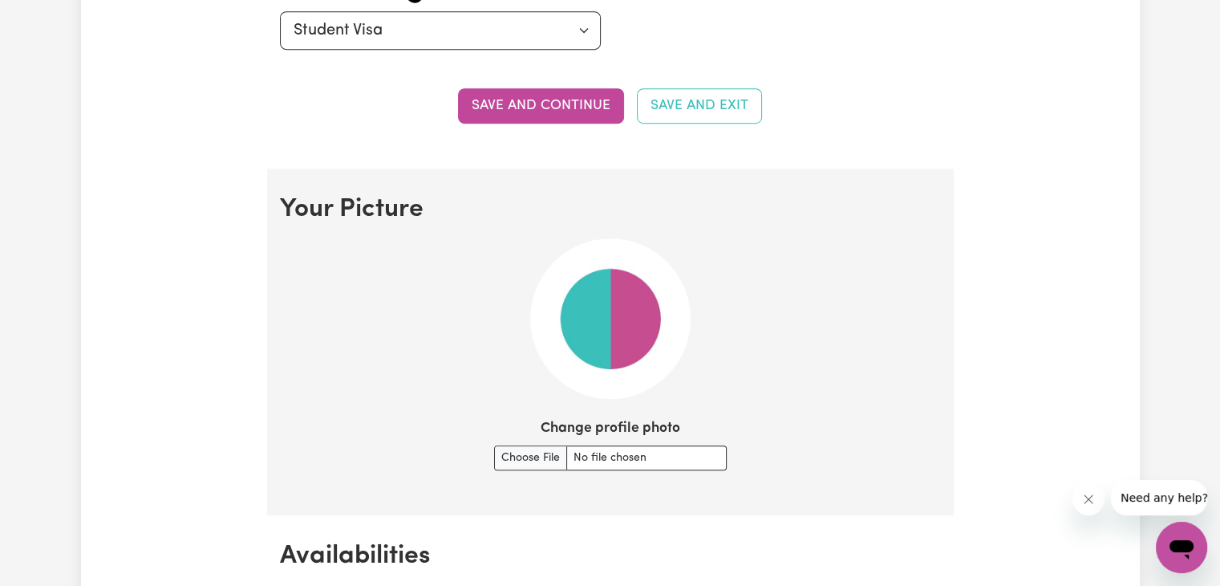
scroll to position [999, 0]
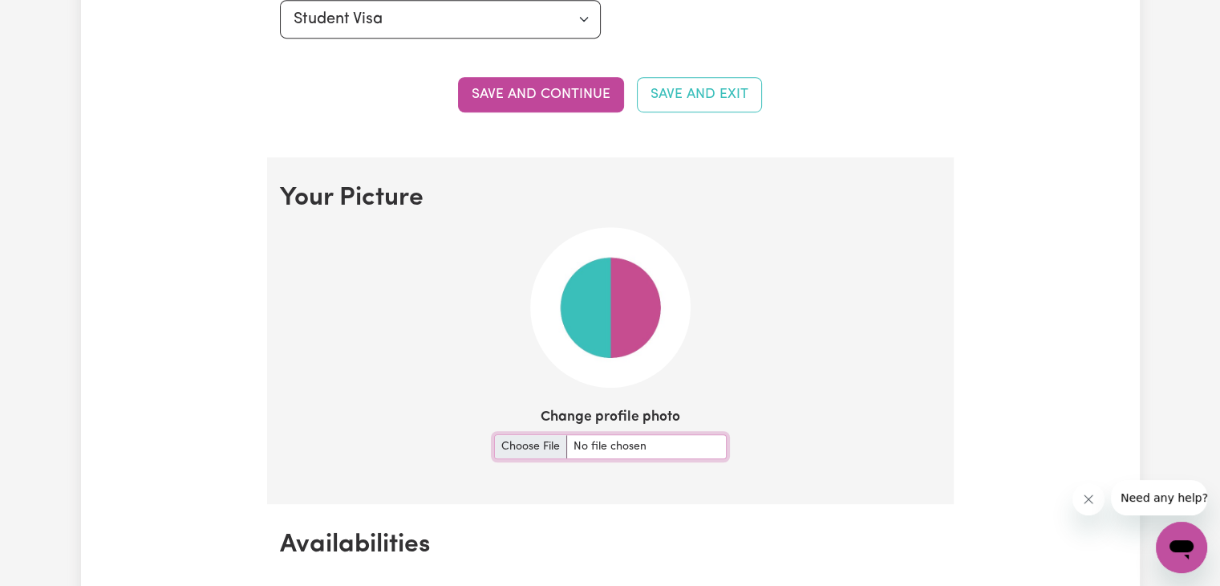
click at [516, 446] on input "Change profile photo" at bounding box center [610, 446] width 233 height 25
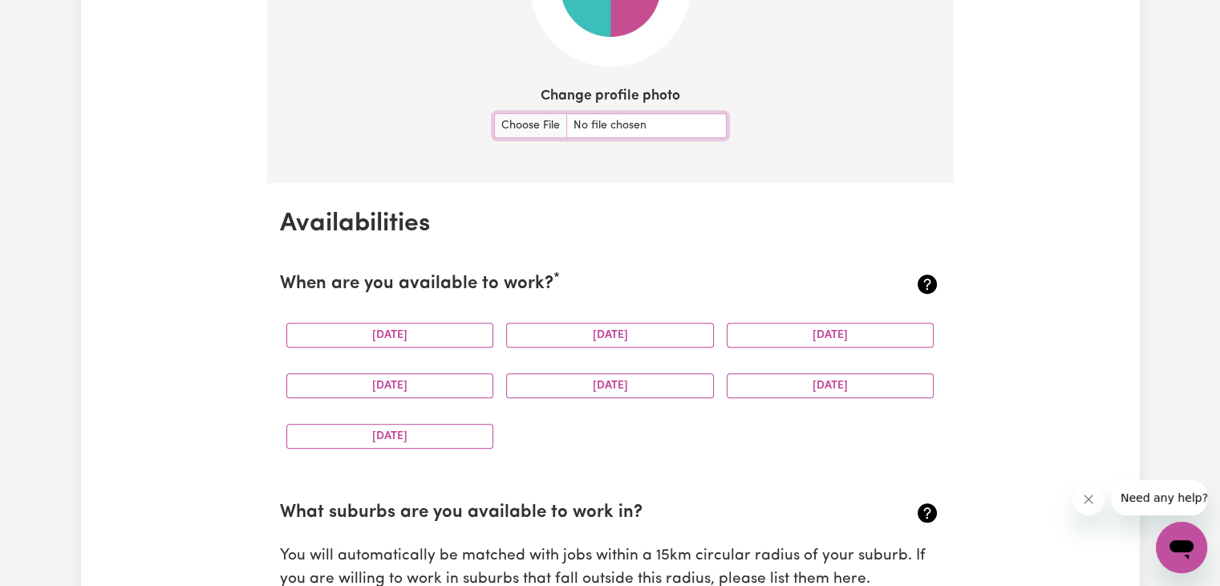
scroll to position [1395, 0]
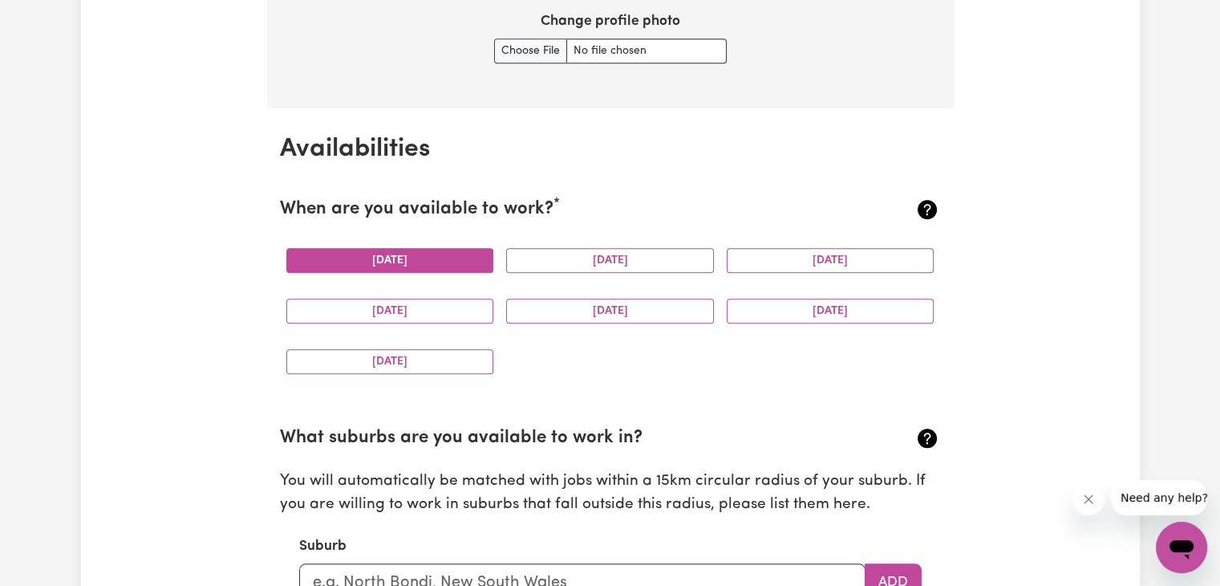
click at [425, 256] on button "[DATE]" at bounding box center [390, 260] width 208 height 25
click at [594, 256] on button "[DATE]" at bounding box center [610, 260] width 208 height 25
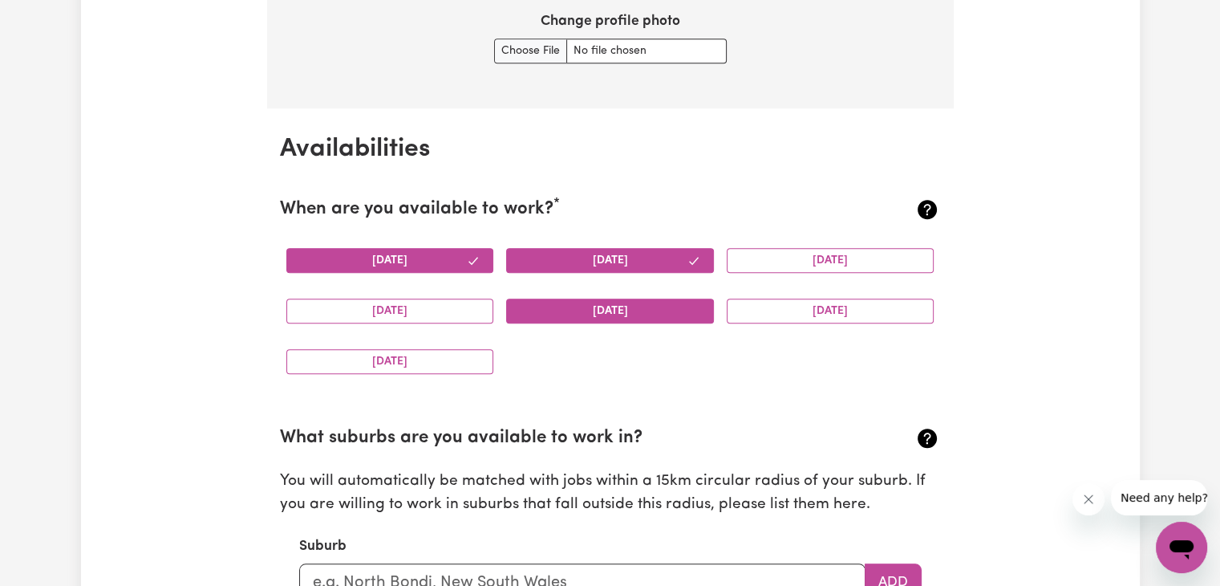
click at [545, 309] on button "[DATE]" at bounding box center [610, 310] width 208 height 25
click at [821, 306] on button "[DATE]" at bounding box center [831, 310] width 208 height 25
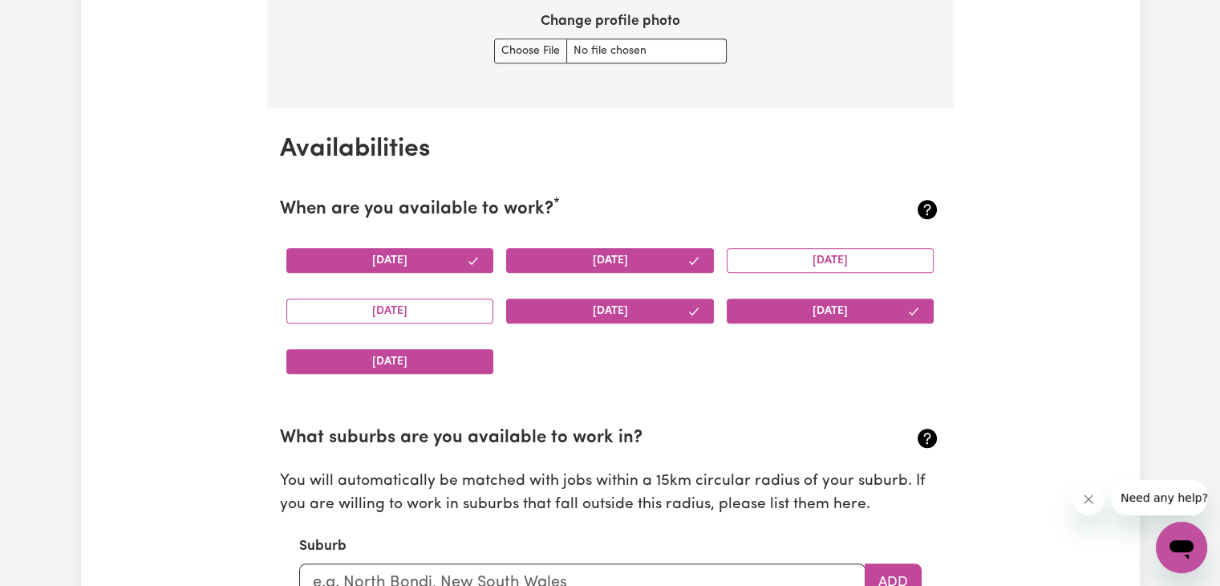
click at [359, 361] on button "[DATE]" at bounding box center [390, 361] width 208 height 25
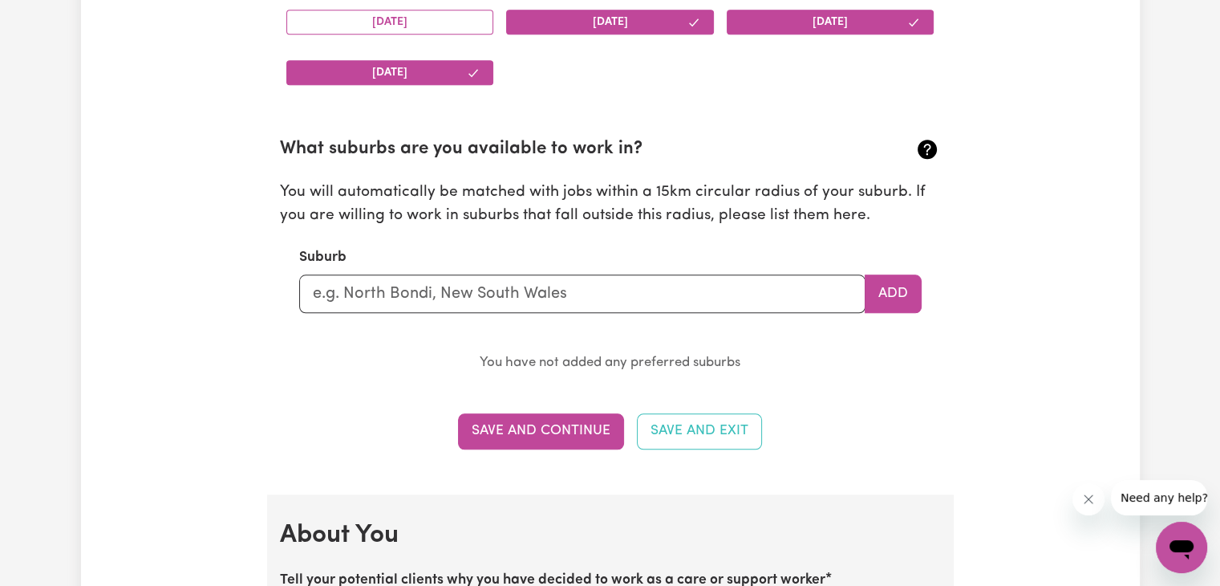
scroll to position [1705, 0]
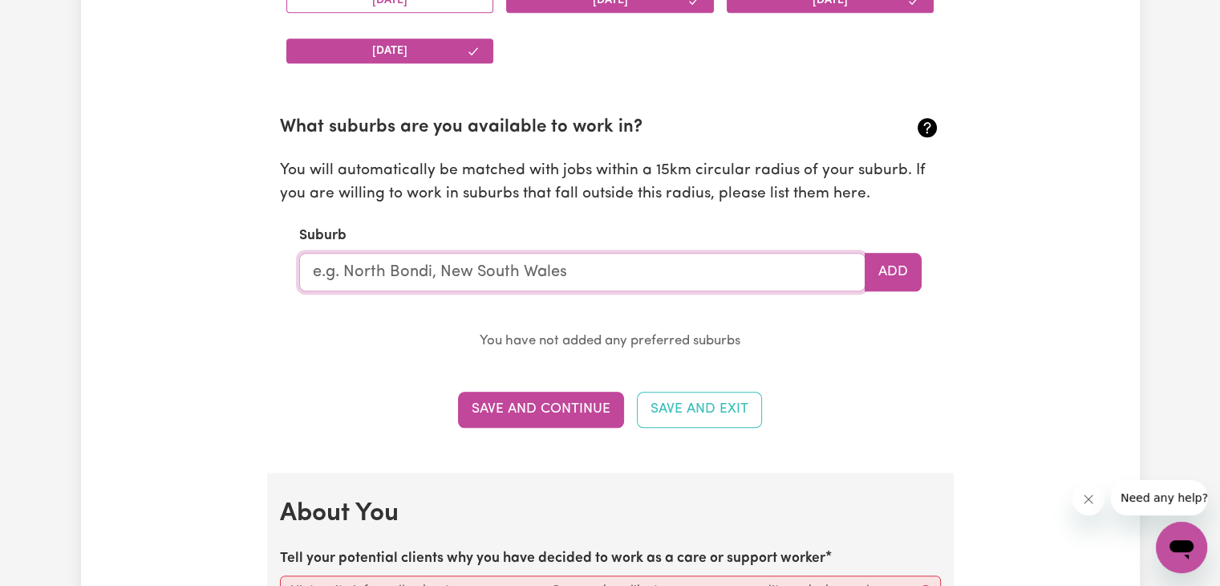
click at [517, 277] on input "text" at bounding box center [582, 272] width 566 height 39
click at [432, 276] on input "text" at bounding box center [582, 272] width 566 height 39
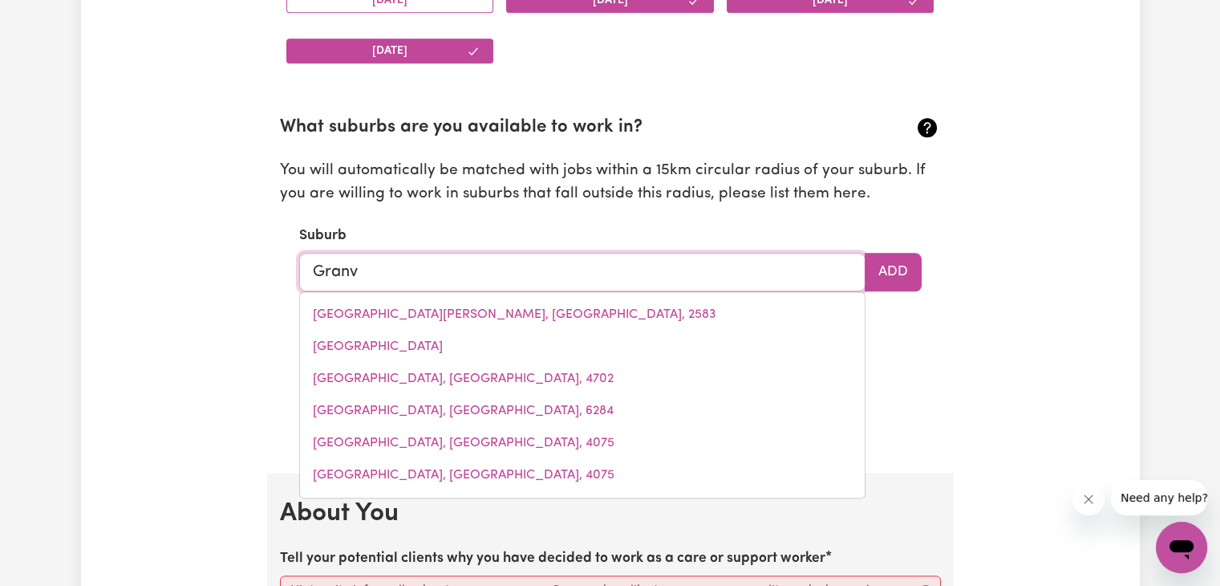
type input "[GEOGRAPHIC_DATA]"
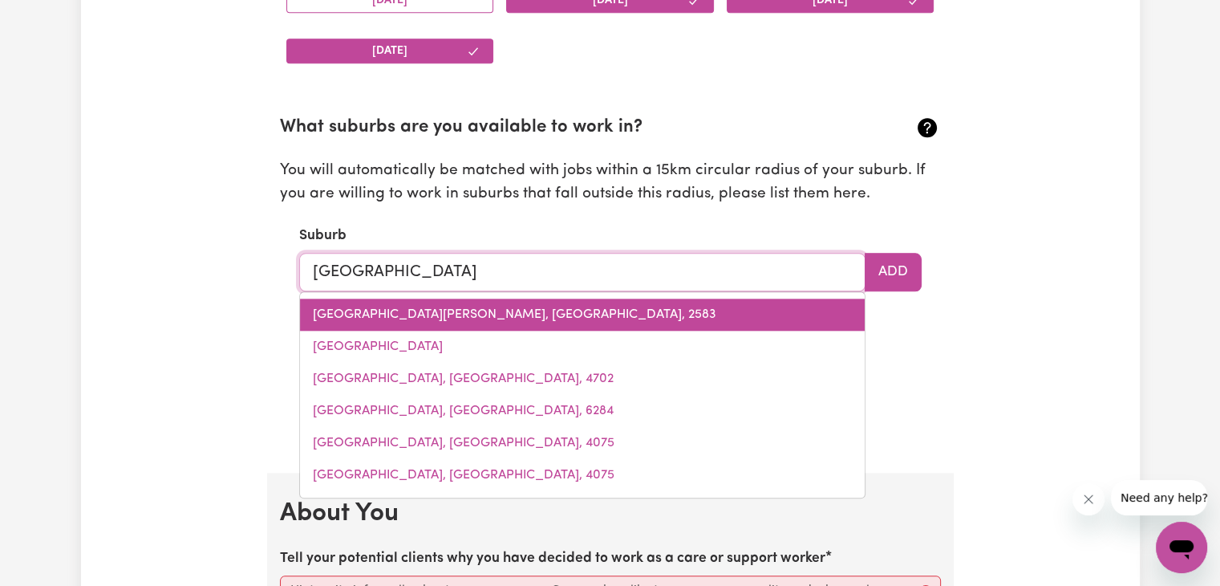
type input "[GEOGRAPHIC_DATA], [GEOGRAPHIC_DATA], 2142"
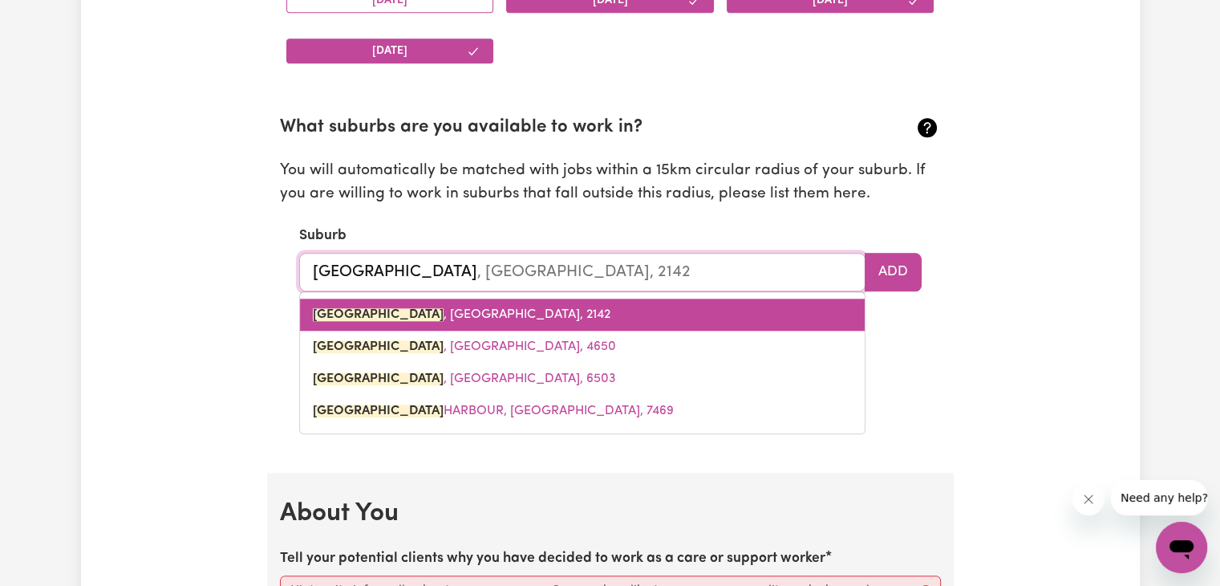
click at [443, 318] on span "[GEOGRAPHIC_DATA] , [GEOGRAPHIC_DATA], 2142" at bounding box center [462, 314] width 298 height 13
type input "[GEOGRAPHIC_DATA], [GEOGRAPHIC_DATA], 2142"
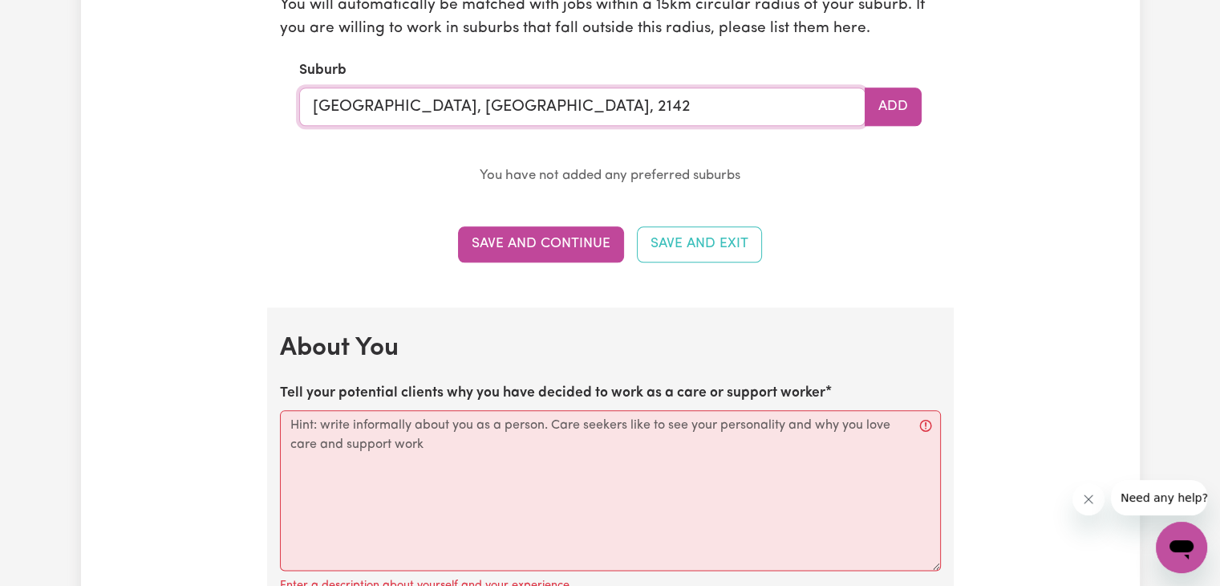
scroll to position [1877, 0]
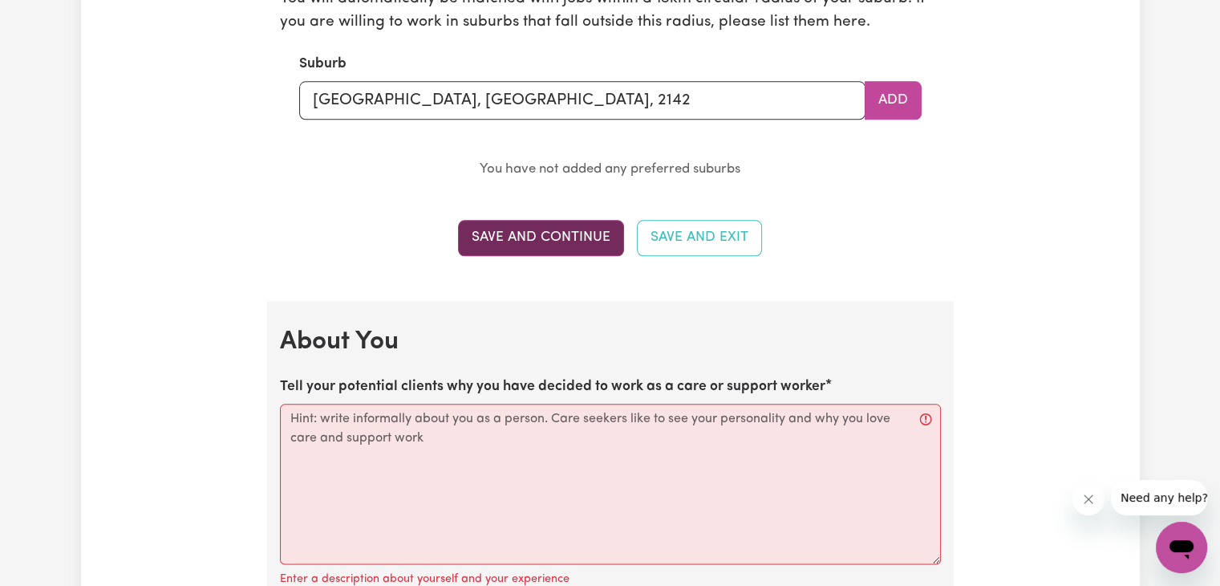
click at [523, 245] on button "Save and Continue" at bounding box center [541, 237] width 166 height 35
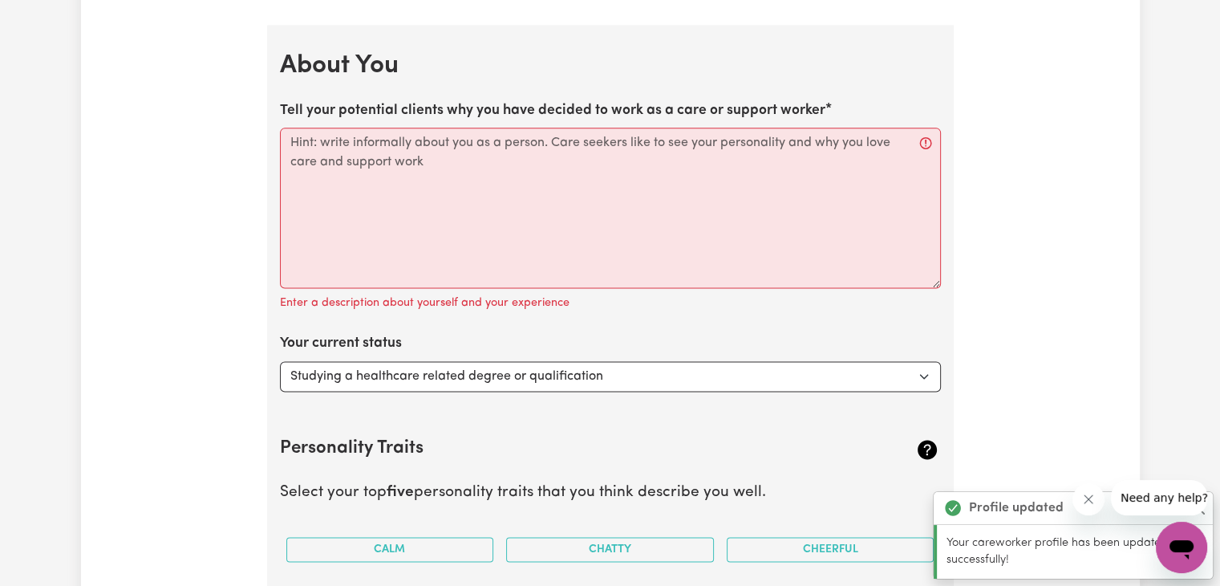
scroll to position [2175, 0]
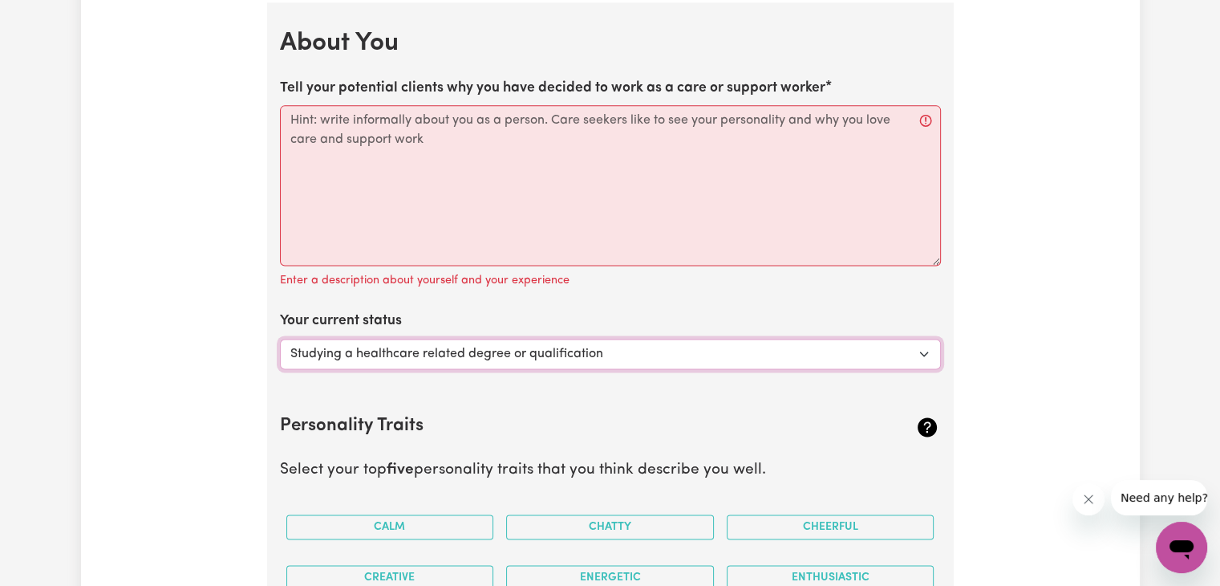
click at [925, 349] on select "Select... Studying a healthcare related degree or qualification Studying a non-…" at bounding box center [610, 354] width 661 height 30
click at [280, 339] on select "Select... Studying a healthcare related degree or qualification Studying a non-…" at bounding box center [610, 354] width 661 height 30
click at [923, 349] on select "Select... Studying a healthcare related degree or qualification Studying a non-…" at bounding box center [610, 354] width 661 height 30
select select "Looking for extra work to fill my week and/or weekends"
click at [280, 339] on select "Select... Studying a healthcare related degree or qualification Studying a non-…" at bounding box center [610, 354] width 661 height 30
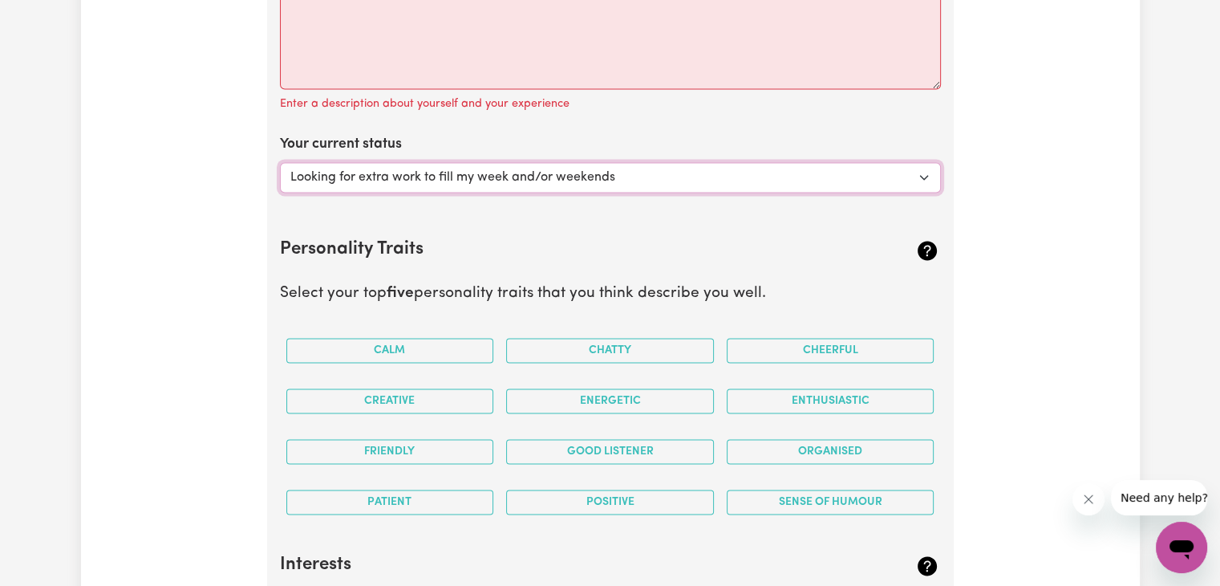
scroll to position [2400, 0]
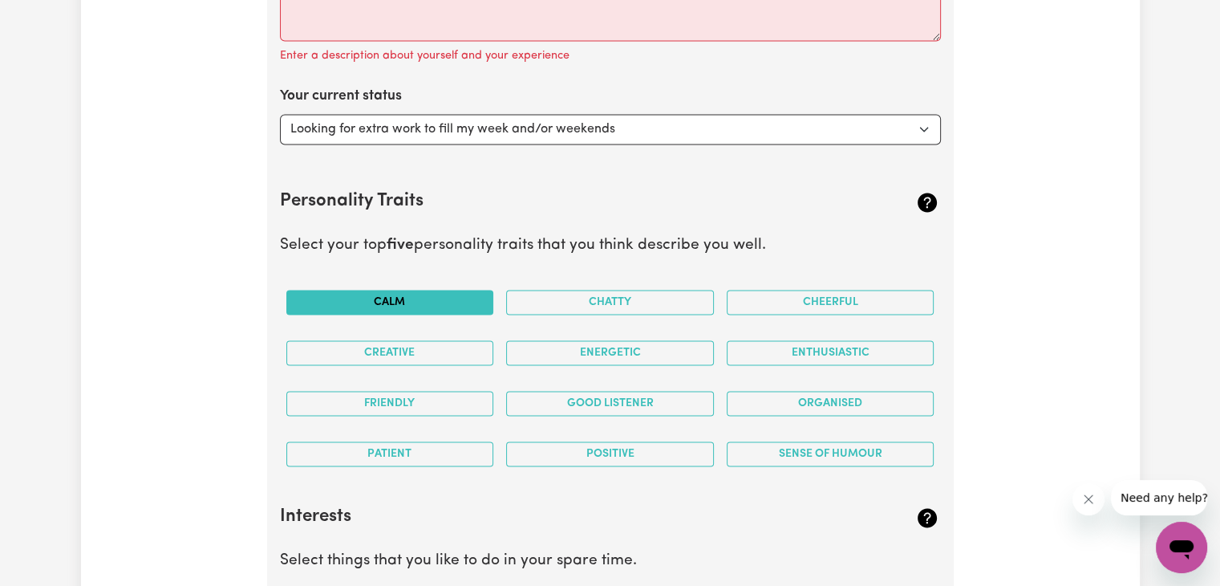
click at [431, 302] on button "Calm" at bounding box center [390, 302] width 208 height 25
click at [472, 351] on button "Creative" at bounding box center [390, 352] width 208 height 25
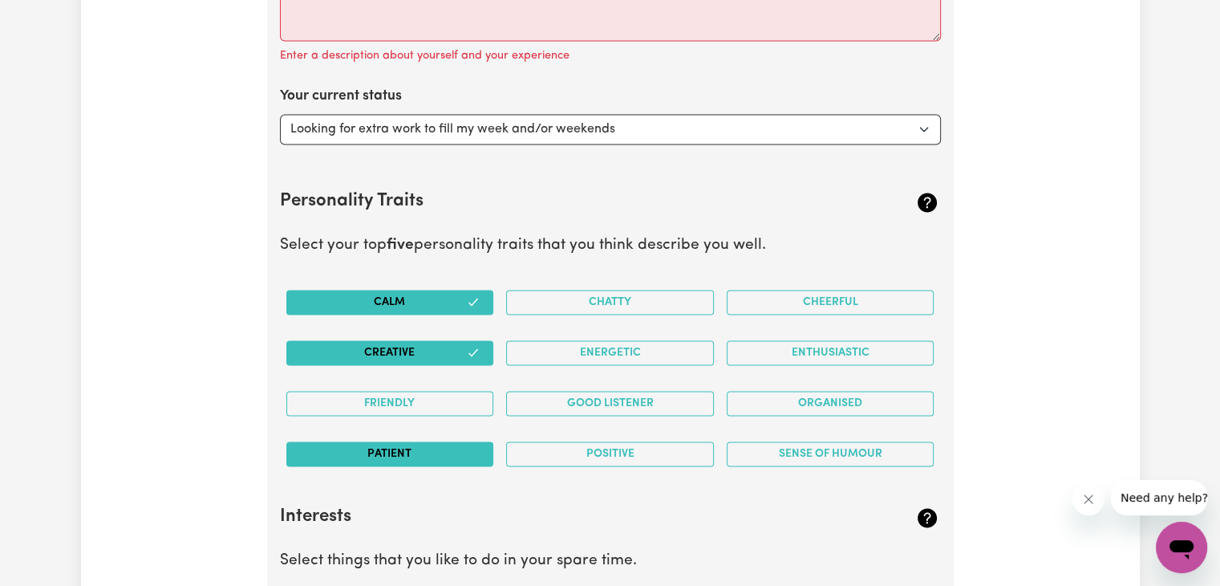
click at [447, 452] on button "Patient" at bounding box center [390, 453] width 208 height 25
click at [430, 401] on button "Friendly" at bounding box center [390, 403] width 208 height 25
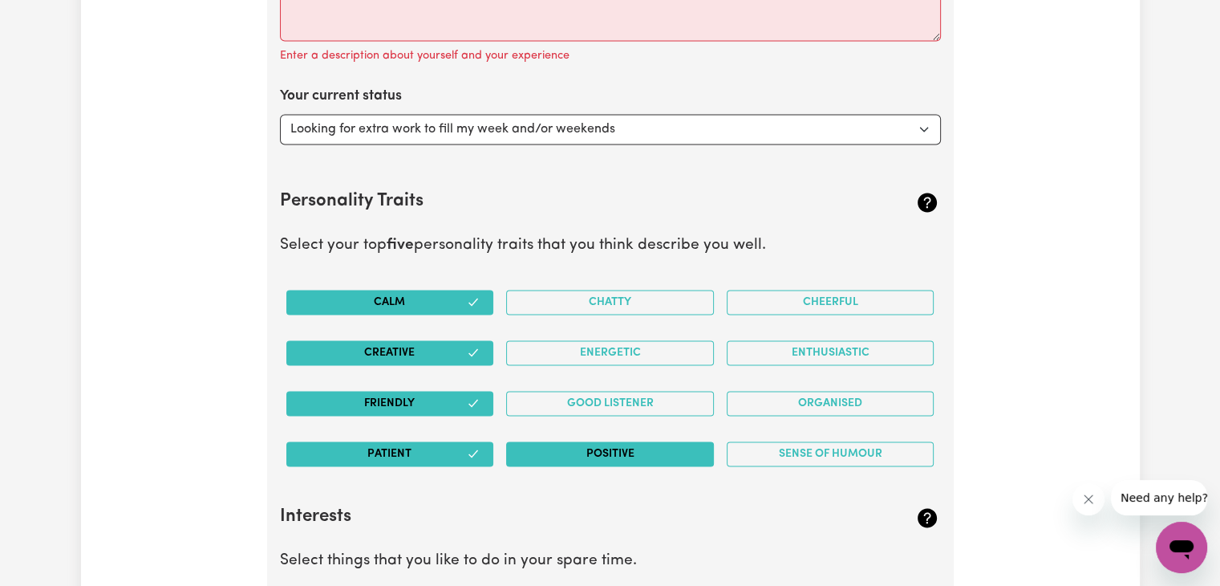
click at [564, 447] on button "Positive" at bounding box center [610, 453] width 208 height 25
click at [845, 398] on button "Organised" at bounding box center [831, 403] width 208 height 25
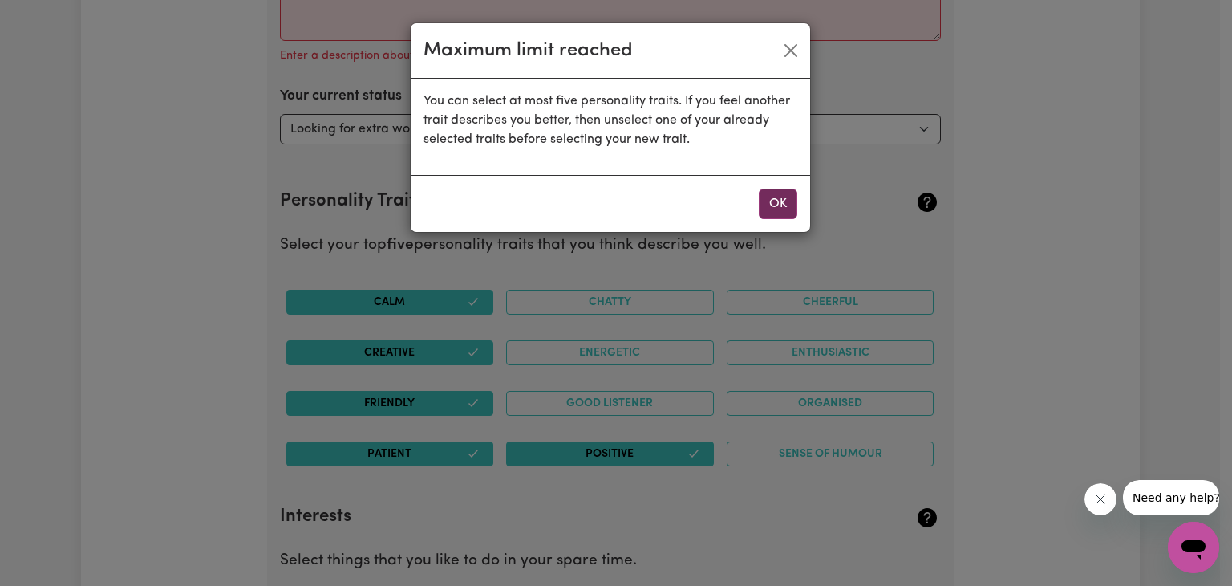
click at [776, 206] on button "OK" at bounding box center [778, 204] width 39 height 30
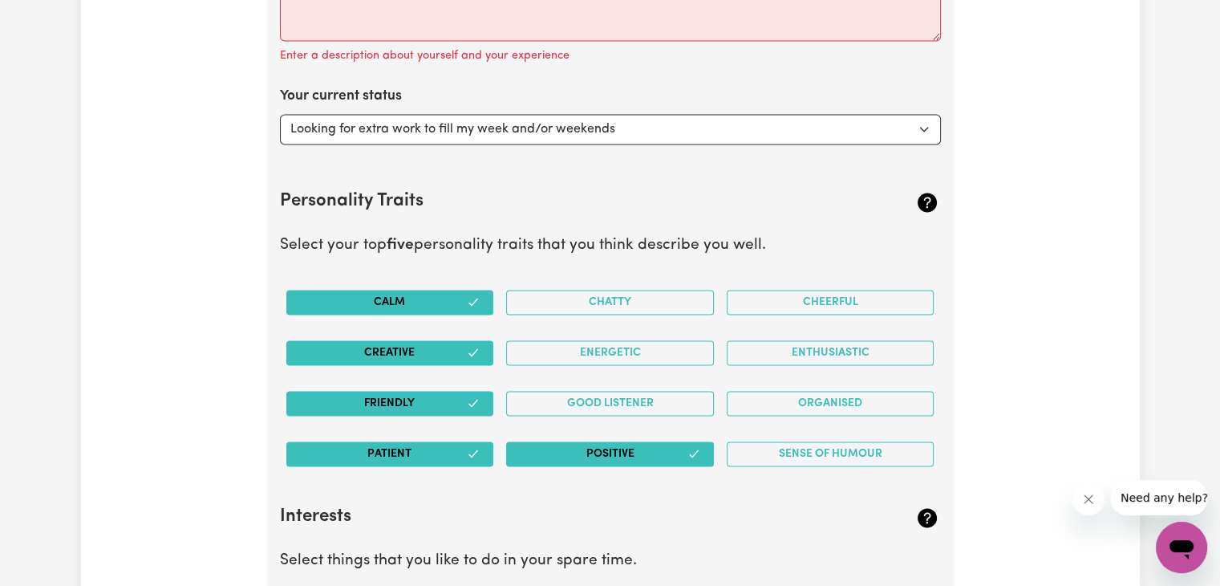
click at [650, 459] on button "Positive" at bounding box center [610, 453] width 208 height 25
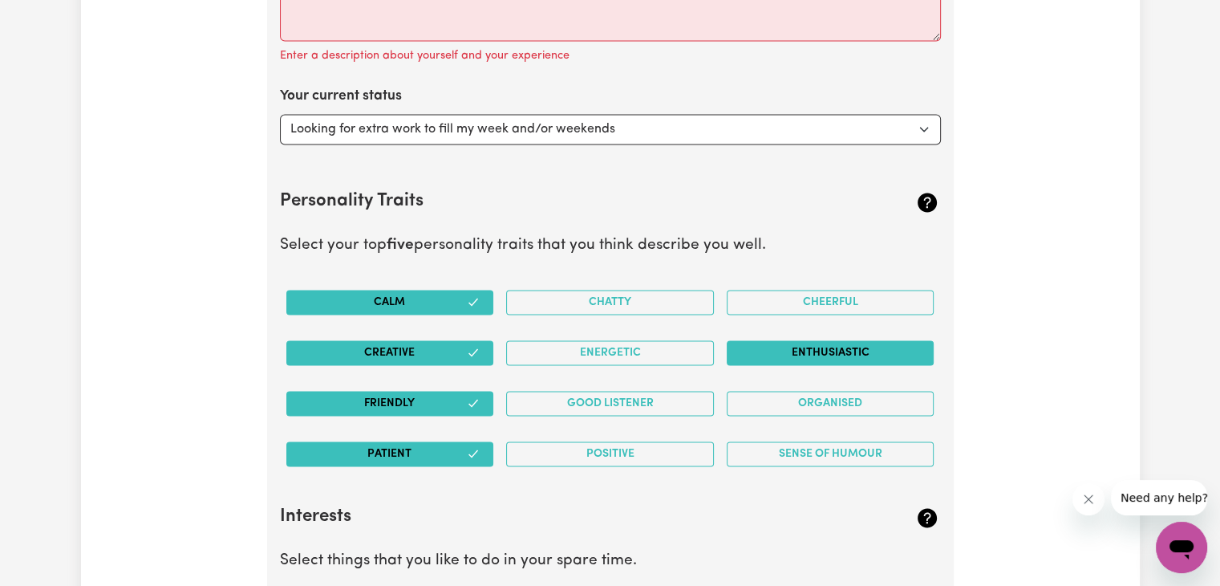
click at [848, 356] on button "Enthusiastic" at bounding box center [831, 352] width 208 height 25
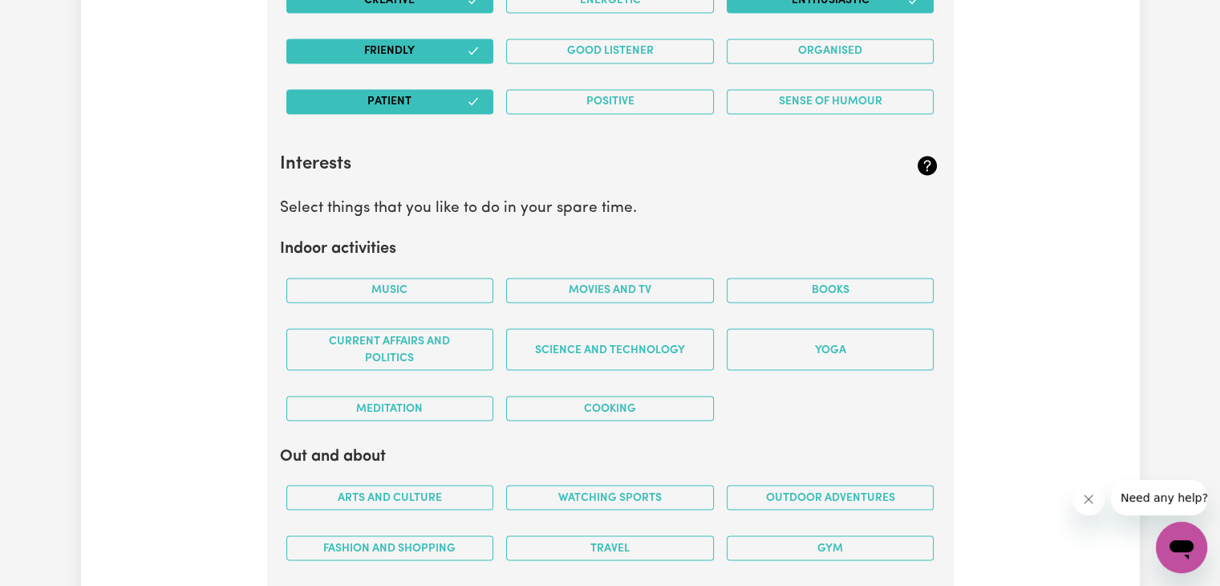
scroll to position [2753, 0]
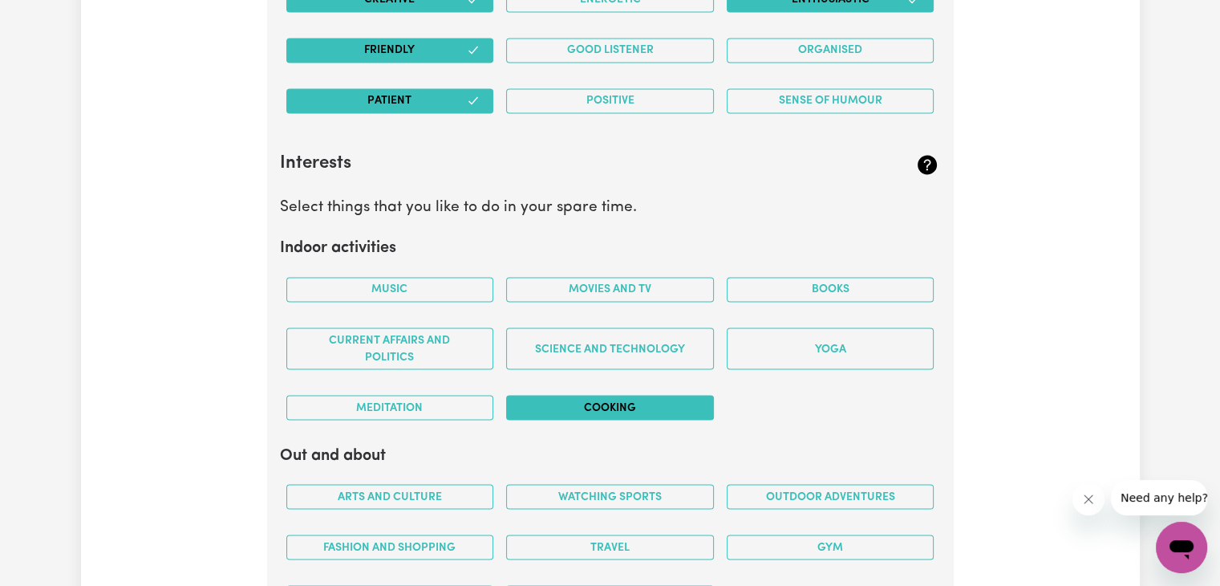
click at [584, 403] on button "Cooking" at bounding box center [610, 407] width 208 height 25
click at [792, 279] on button "Books" at bounding box center [831, 289] width 208 height 25
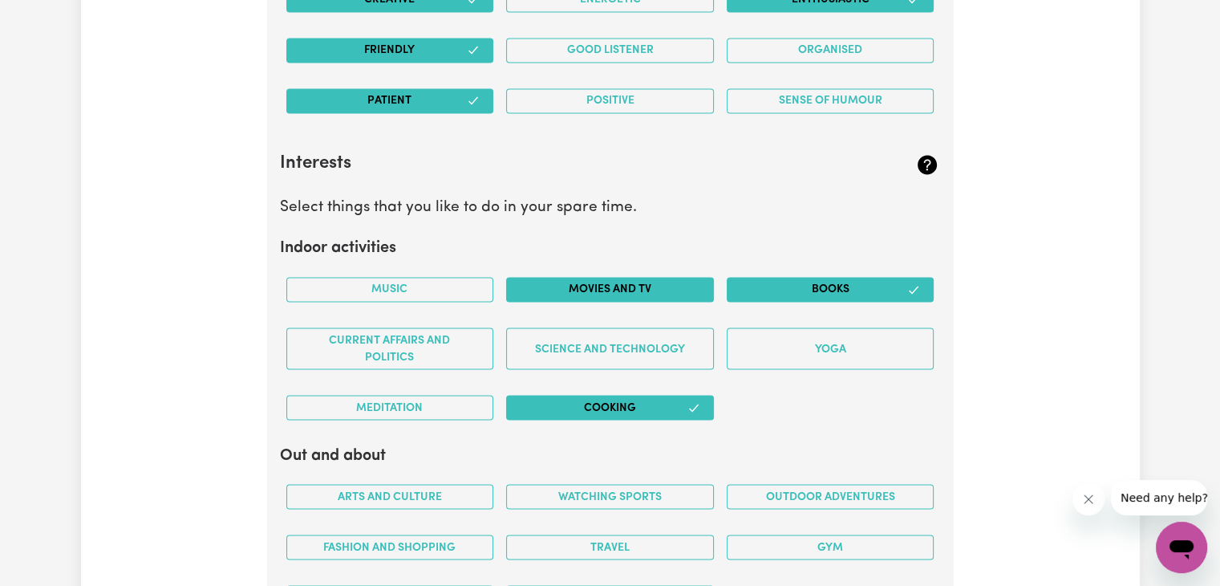
click at [640, 287] on button "Movies and TV" at bounding box center [610, 289] width 208 height 25
click at [431, 286] on button "Music" at bounding box center [390, 289] width 208 height 25
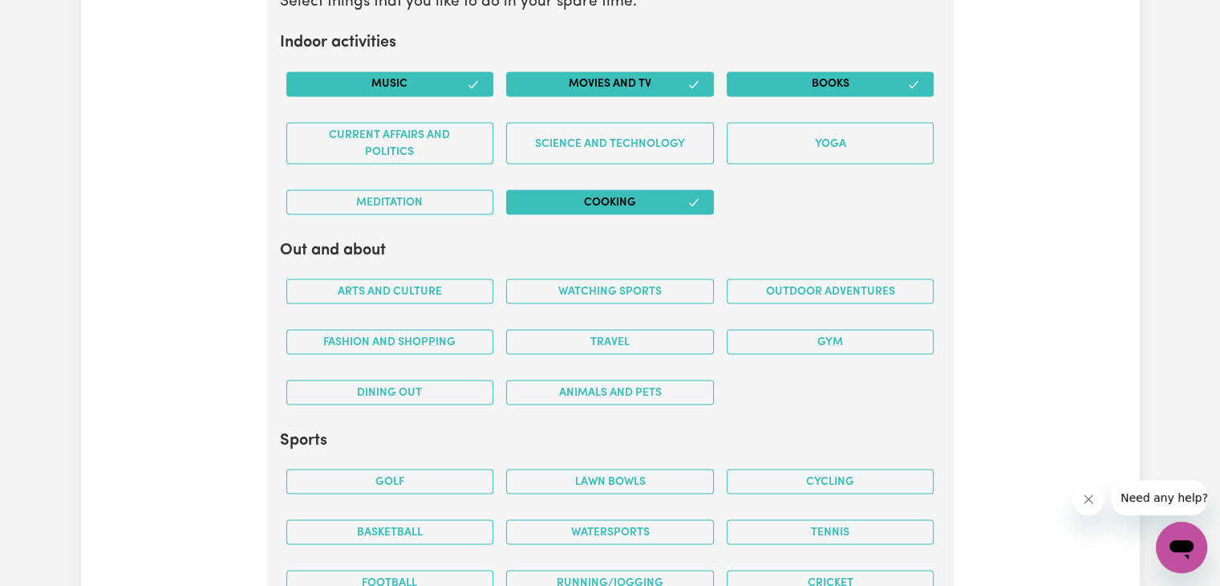
scroll to position [2978, 0]
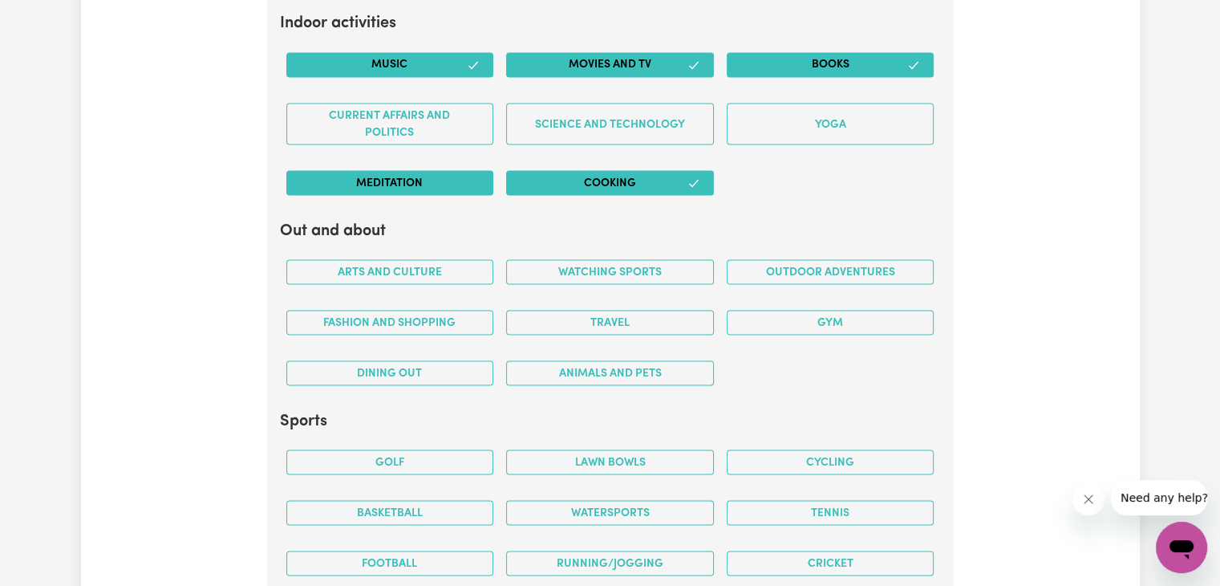
click at [450, 187] on button "Meditation" at bounding box center [390, 182] width 208 height 25
click at [785, 269] on button "Outdoor adventures" at bounding box center [831, 271] width 208 height 25
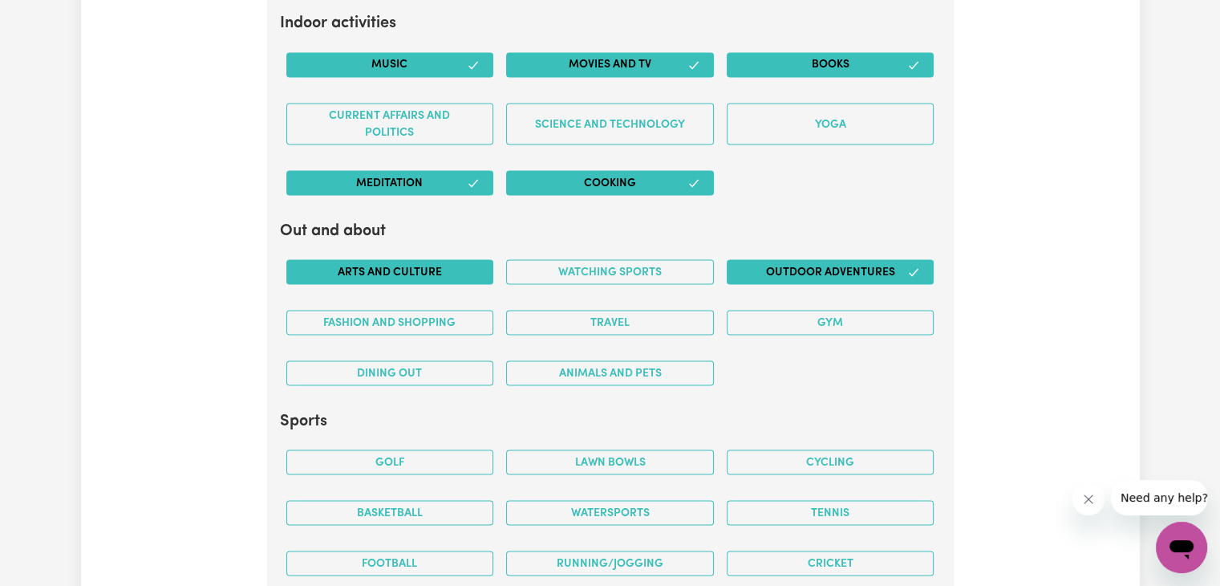
click at [430, 268] on button "Arts and Culture" at bounding box center [390, 271] width 208 height 25
click at [735, 318] on button "Gym" at bounding box center [831, 322] width 208 height 25
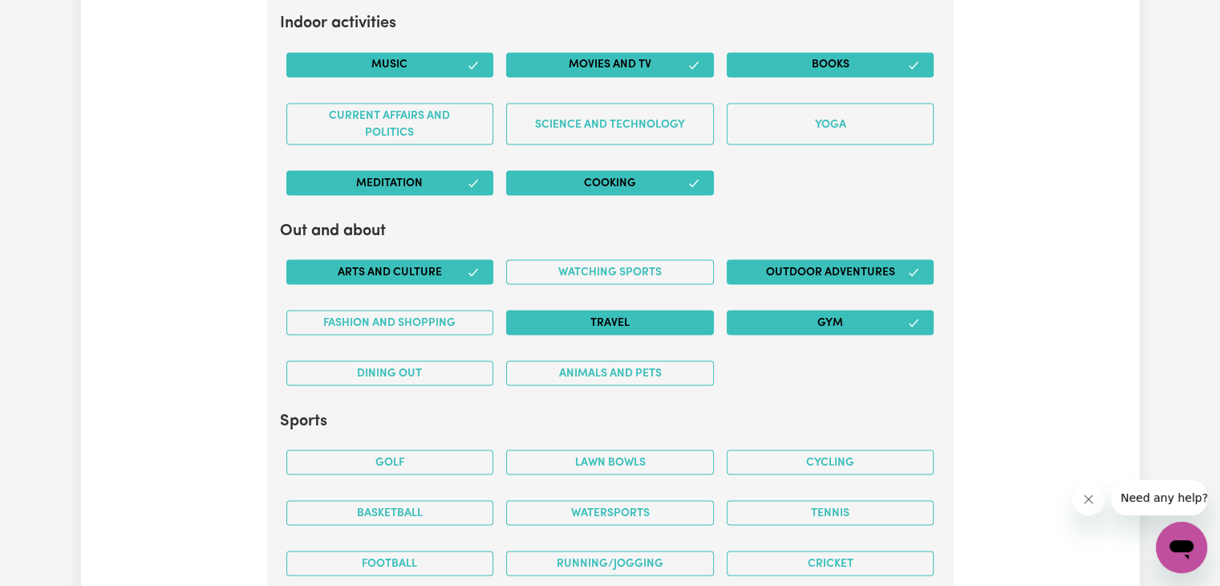
drag, startPoint x: 611, startPoint y: 359, endPoint x: 605, endPoint y: 312, distance: 47.0
click at [605, 312] on div "Arts and Culture Watching sports Outdoor adventures Fashion and shopping Travel…" at bounding box center [610, 322] width 661 height 152
click at [605, 312] on button "Travel" at bounding box center [610, 322] width 208 height 25
click at [566, 370] on button "Animals and pets" at bounding box center [610, 372] width 208 height 25
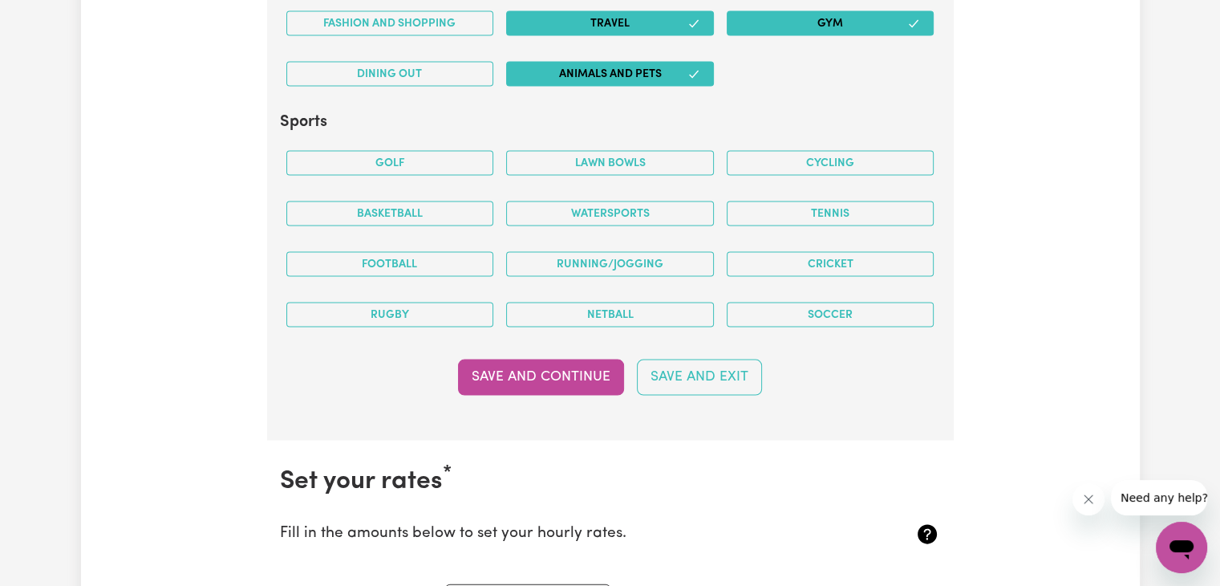
scroll to position [3298, 0]
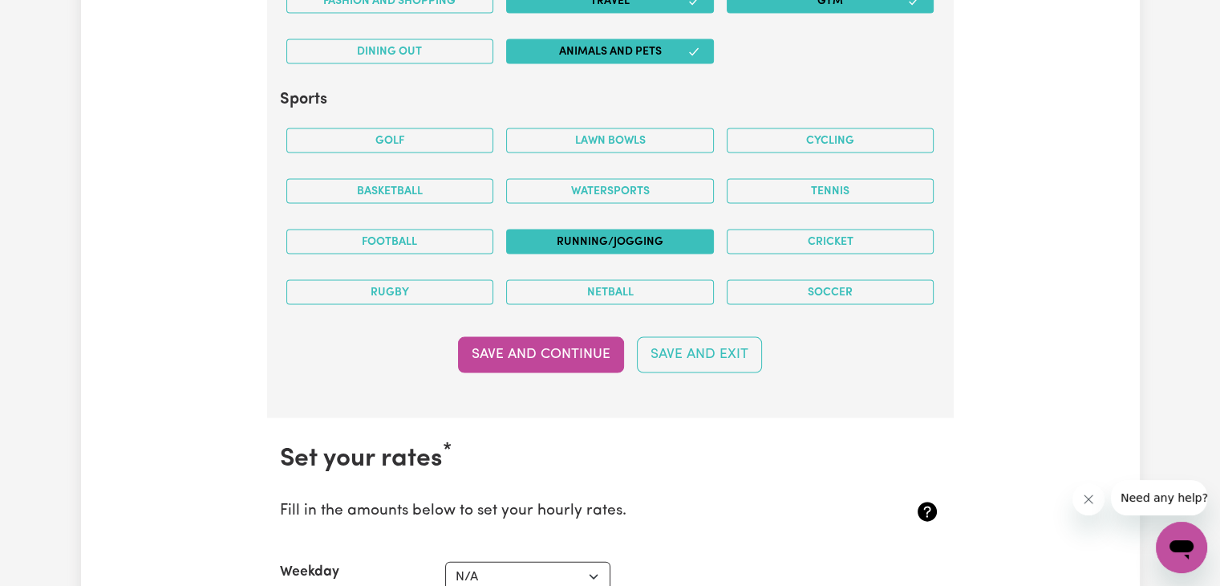
click at [646, 234] on button "Running/Jogging" at bounding box center [610, 241] width 208 height 25
click at [799, 143] on button "Cycling" at bounding box center [831, 140] width 208 height 25
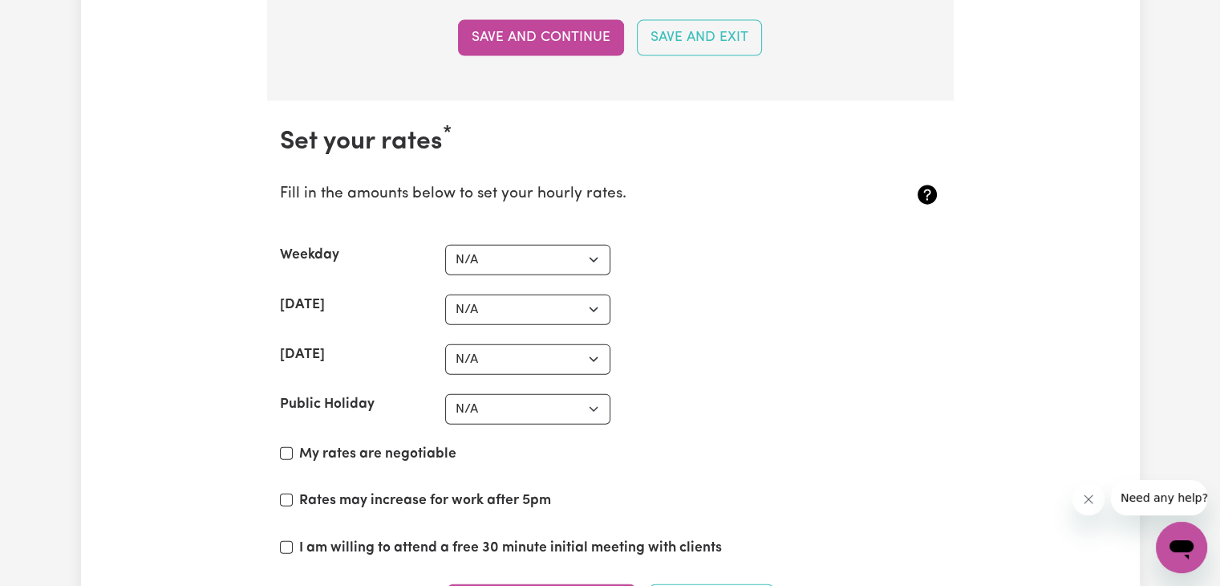
scroll to position [3651, 0]
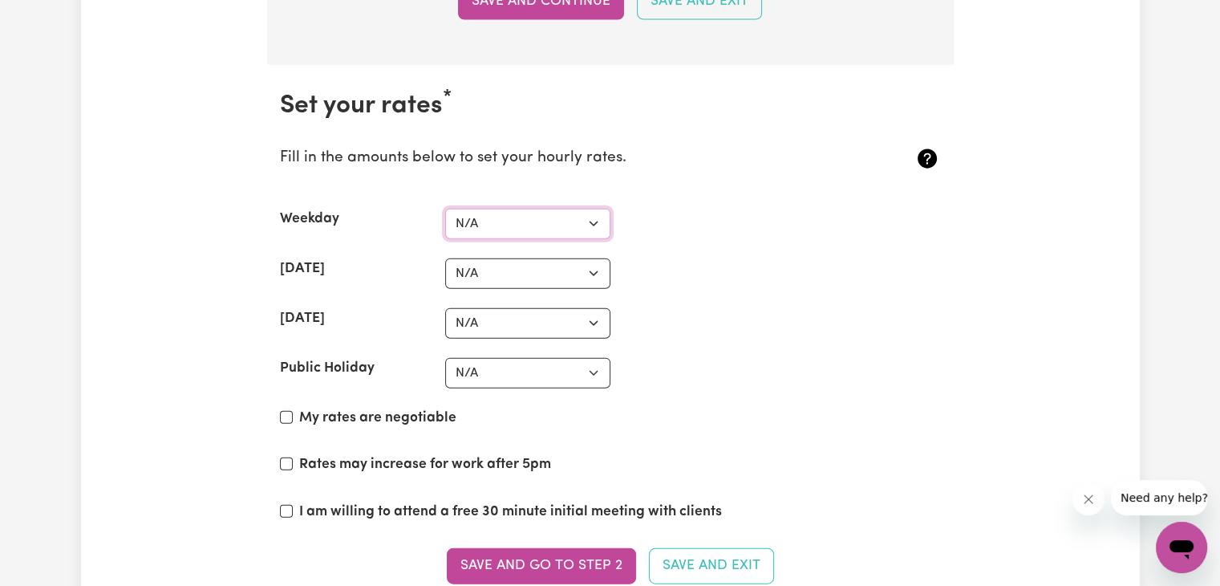
click at [589, 217] on select "N/A $37 $38 $39 $40 $41 $42 $43 $44 $45 $46 $47 $48 $49 $50 $51 $52 $53 $54 $55…" at bounding box center [527, 224] width 165 height 30
select select "37"
click at [445, 209] on select "N/A $37 $38 $39 $40 $41 $42 $43 $44 $45 $46 $47 $48 $49 $50 $51 $52 $53 $54 $55…" at bounding box center [527, 224] width 165 height 30
click at [589, 267] on select "N/A $37 $38 $39 $40 $41 $42 $43 $44 $45 $46 $47 $48 $49 $50 $51 $52 $53 $54 $55…" at bounding box center [527, 273] width 165 height 30
select select "43"
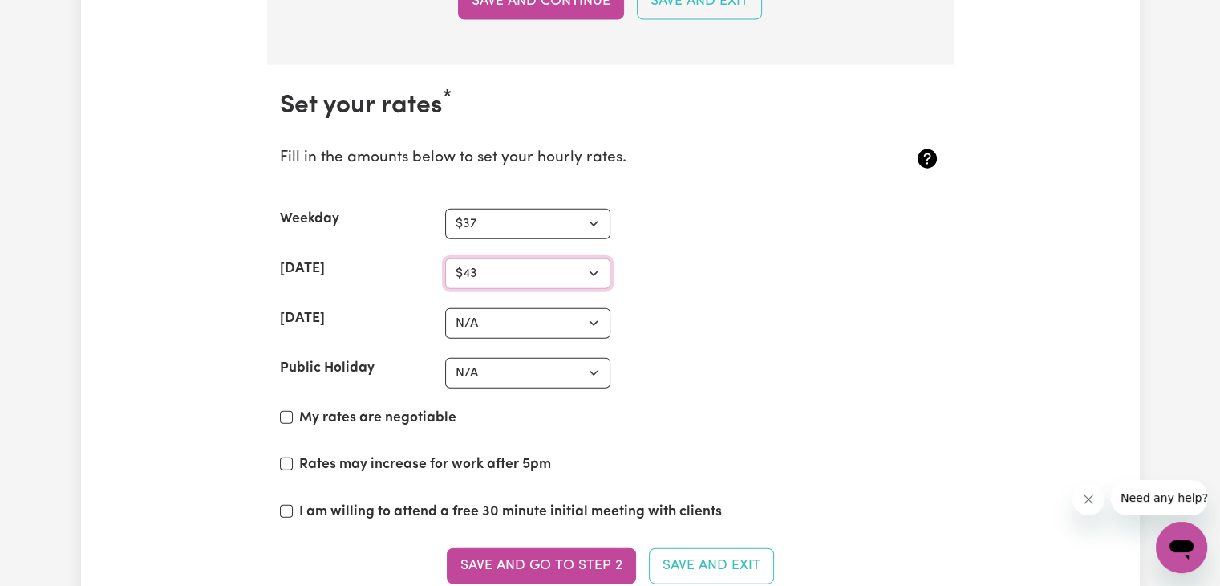
click at [445, 258] on select "N/A $37 $38 $39 $40 $41 $42 $43 $44 $45 $46 $47 $48 $49 $50 $51 $52 $53 $54 $55…" at bounding box center [527, 273] width 165 height 30
click at [587, 316] on select "N/A $37 $38 $39 $40 $41 $42 $43 $44 $45 $46 $47 $48 $49 $50 $51 $52 $53 $54 $55…" at bounding box center [527, 323] width 165 height 30
select select "44"
click at [445, 308] on select "N/A $37 $38 $39 $40 $41 $42 $43 $44 $45 $46 $47 $48 $49 $50 $51 $52 $53 $54 $55…" at bounding box center [527, 323] width 165 height 30
click at [593, 365] on select "N/A $37 $38 $39 $40 $41 $42 $43 $44 $45 $46 $47 $48 $49 $50 $51 $52 $53 $54 $55…" at bounding box center [527, 373] width 165 height 30
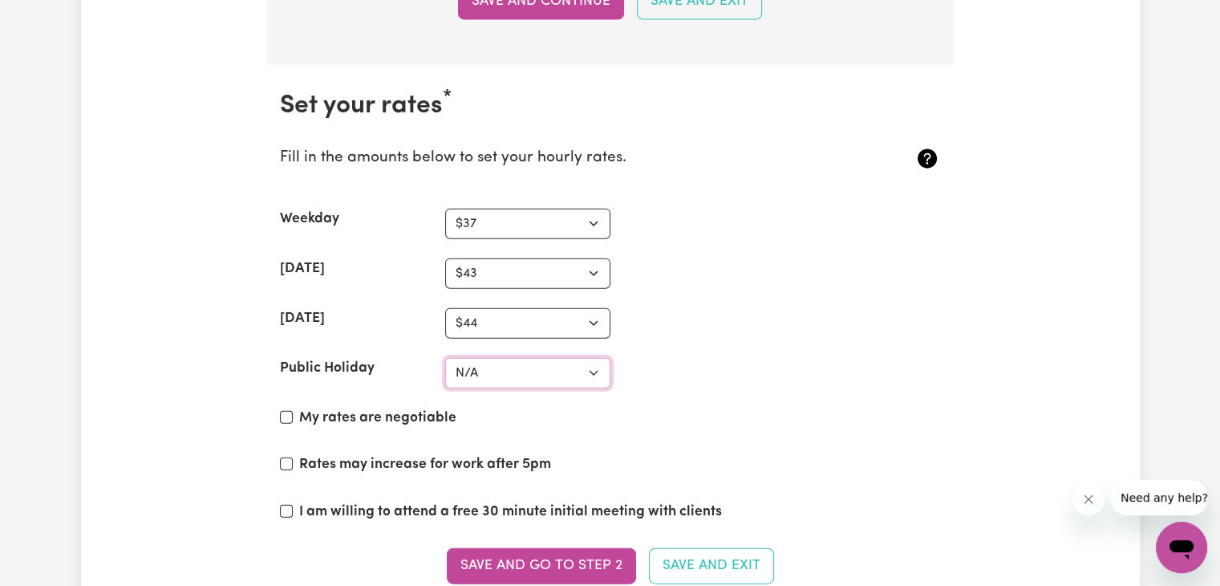
select select "60"
click at [445, 358] on select "N/A $37 $38 $39 $40 $41 $42 $43 $44 $45 $46 $47 $48 $49 $50 $51 $52 $53 $54 $55…" at bounding box center [527, 373] width 165 height 30
click at [277, 405] on section "Set your rates * Fill in the amounts below to set your hourly rates. Weekday N/…" at bounding box center [610, 347] width 687 height 564
click at [285, 411] on input "My rates are negotiable" at bounding box center [286, 417] width 13 height 13
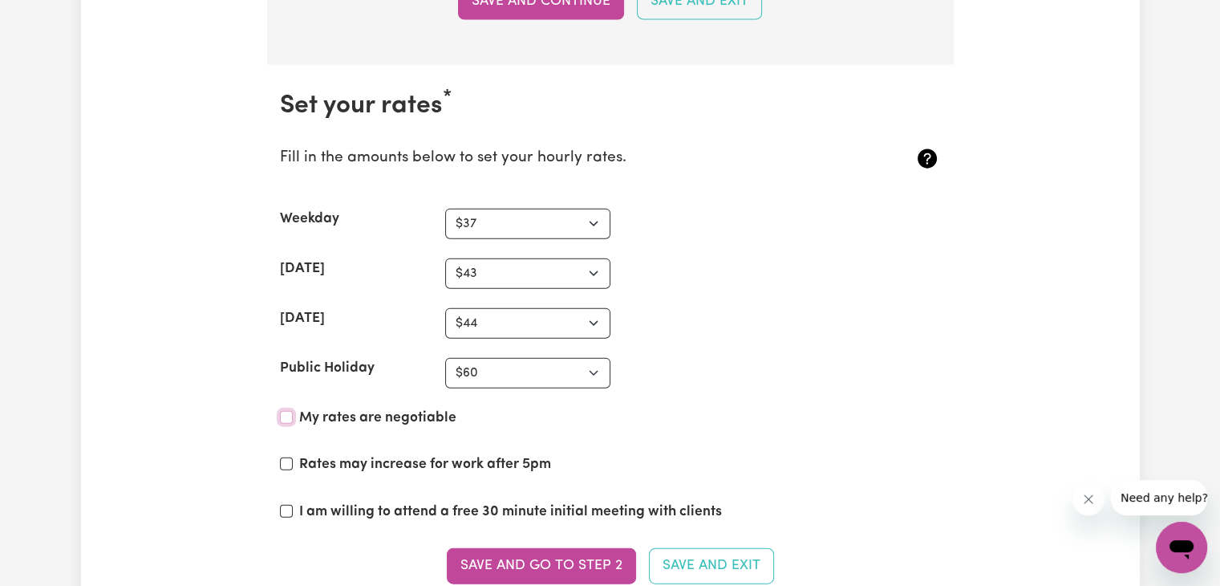
checkbox input "true"
click at [280, 458] on input "Rates may increase for work after 5pm" at bounding box center [286, 463] width 13 height 13
checkbox input "true"
click at [282, 505] on input "I am willing to attend a free 30 minute initial meeting with clients" at bounding box center [286, 511] width 13 height 13
checkbox input "true"
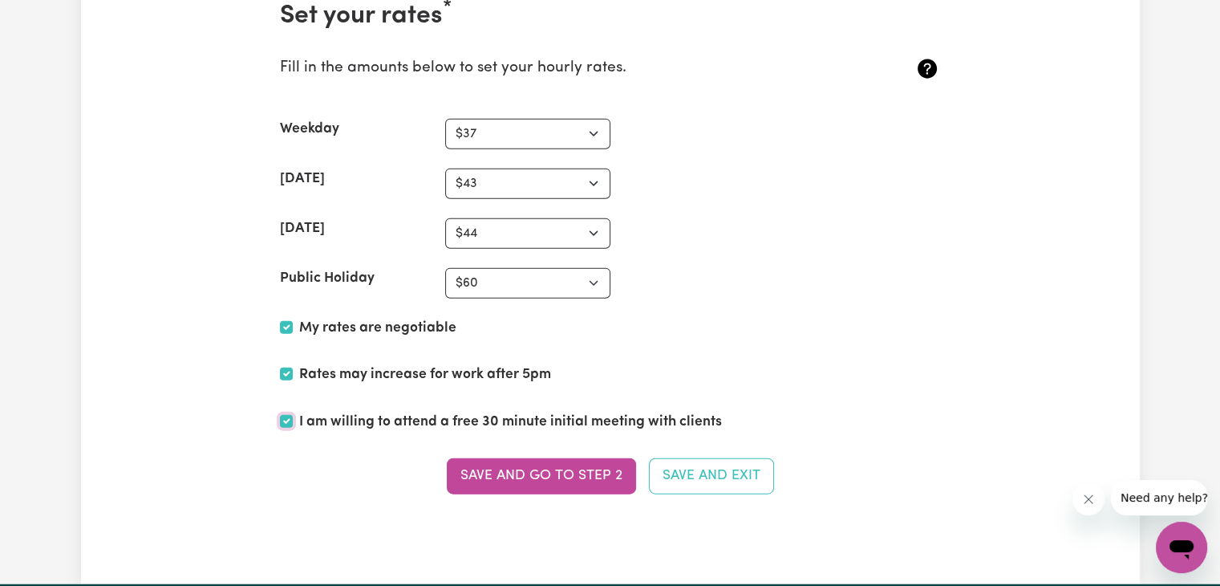
scroll to position [3748, 0]
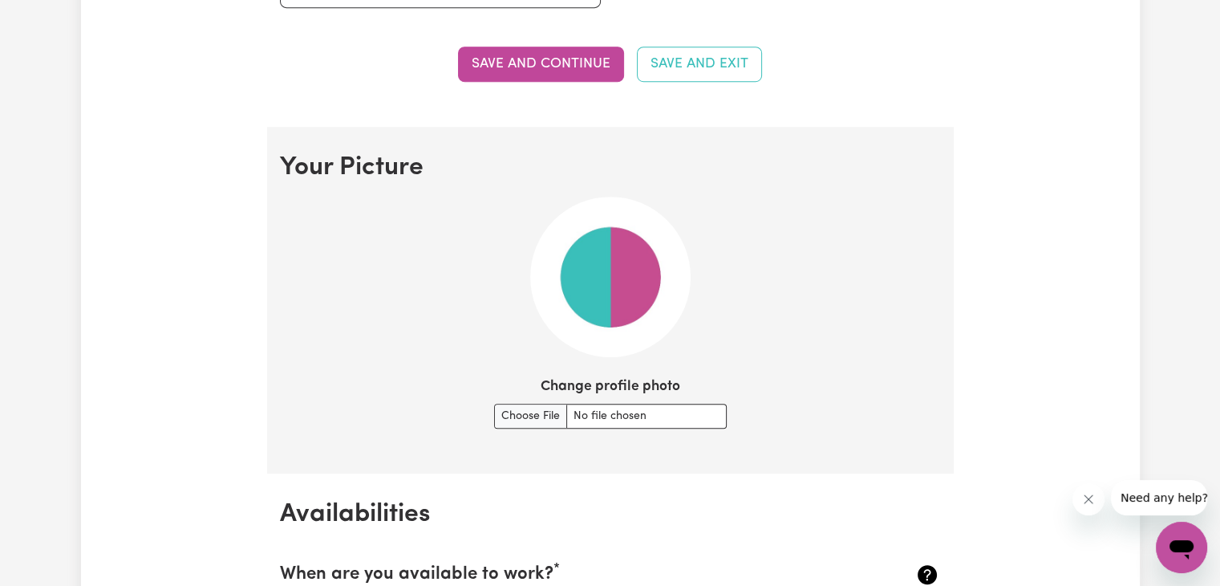
scroll to position [987, 0]
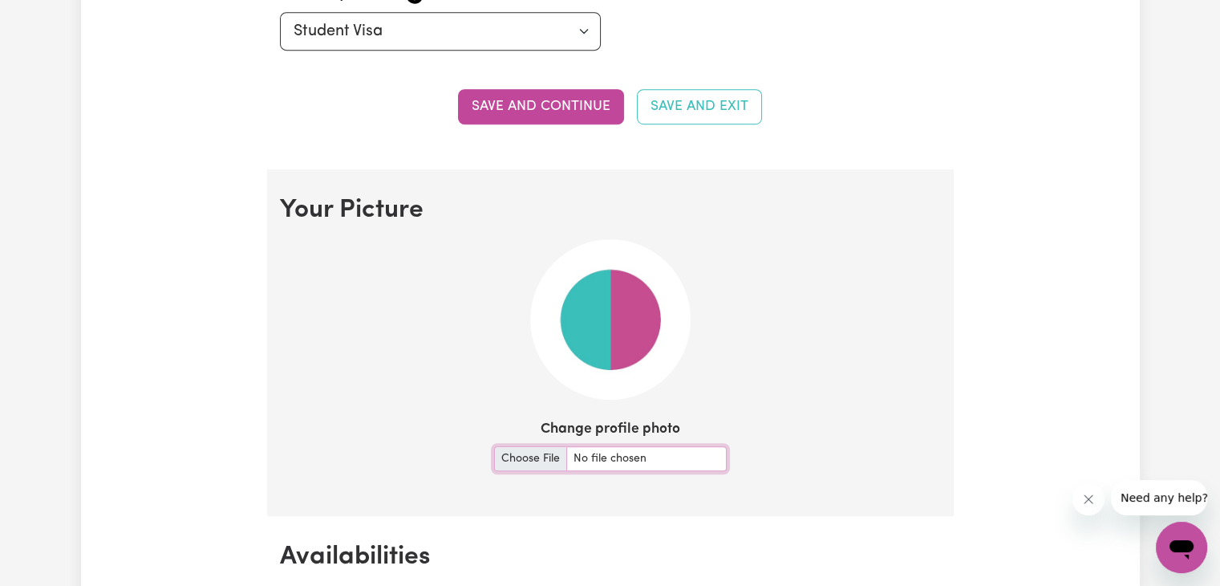
click at [512, 463] on input "Change profile photo" at bounding box center [610, 458] width 233 height 25
type input "C:\fakepath\WhatsApp Image [DATE] 10.22.35 PM (3).jpeg"
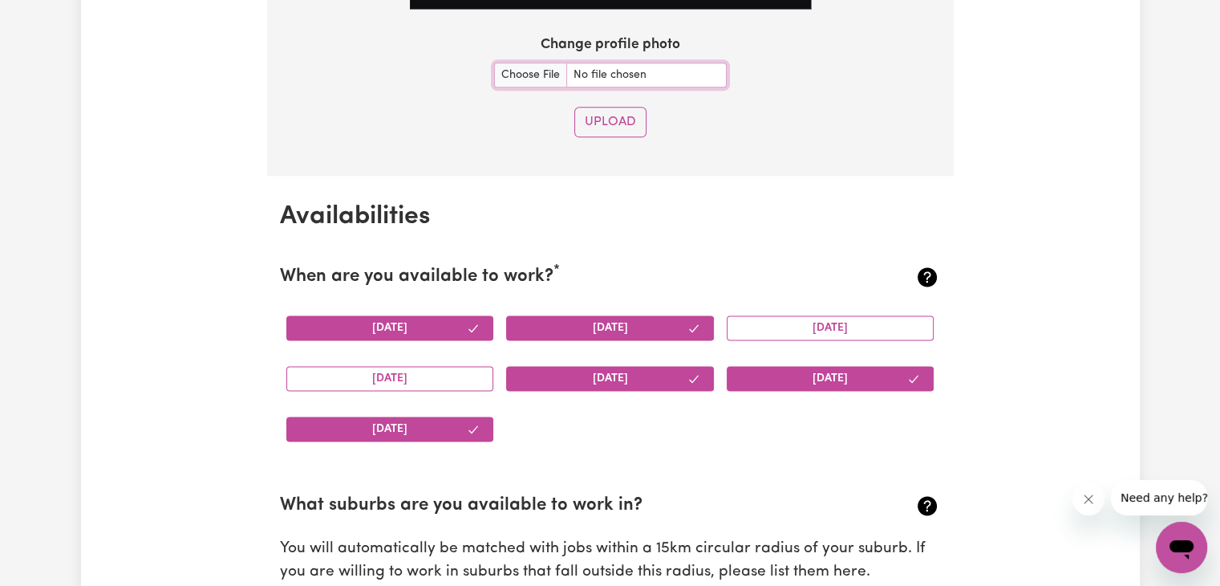
scroll to position [1770, 0]
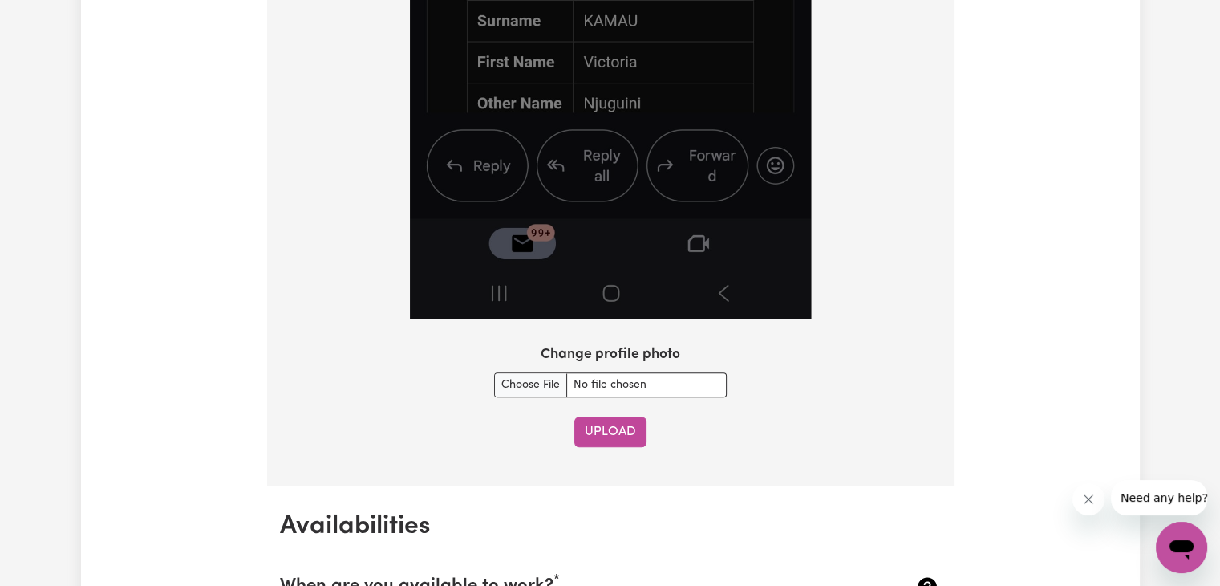
click at [597, 423] on button "Upload" at bounding box center [610, 431] width 72 height 30
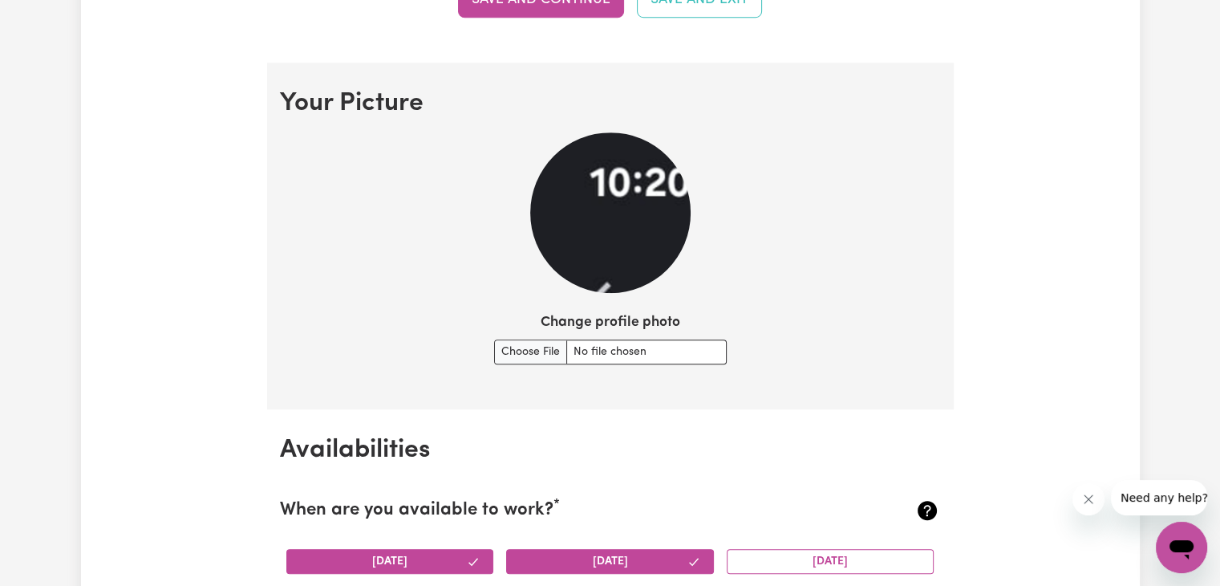
scroll to position [980, 0]
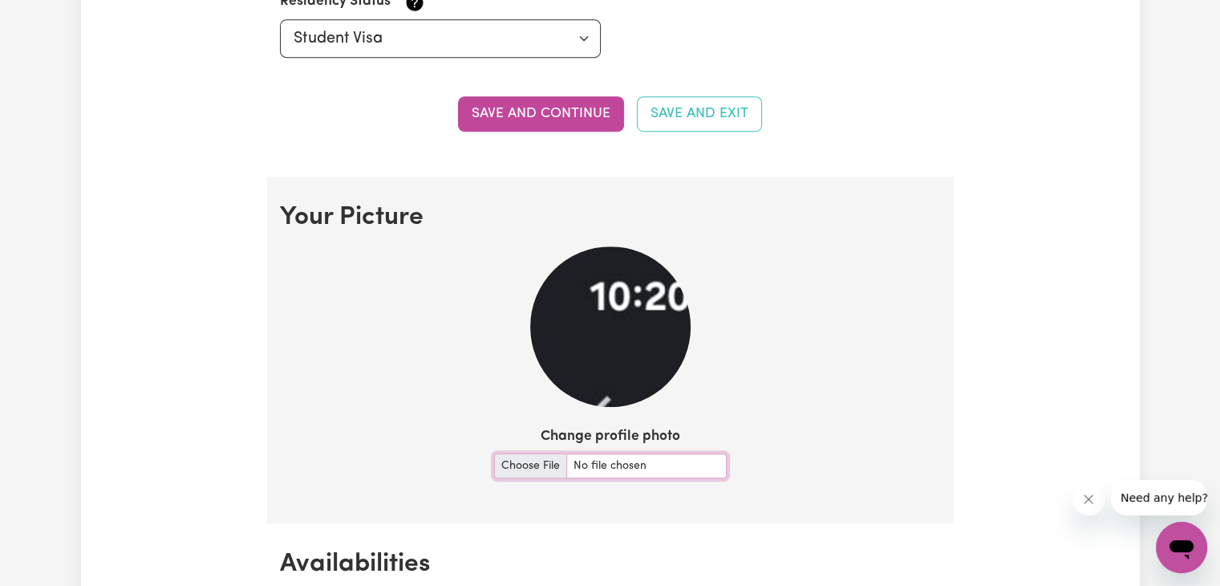
click at [548, 456] on input "Change profile photo" at bounding box center [610, 465] width 233 height 25
